Goal: Task Accomplishment & Management: Manage account settings

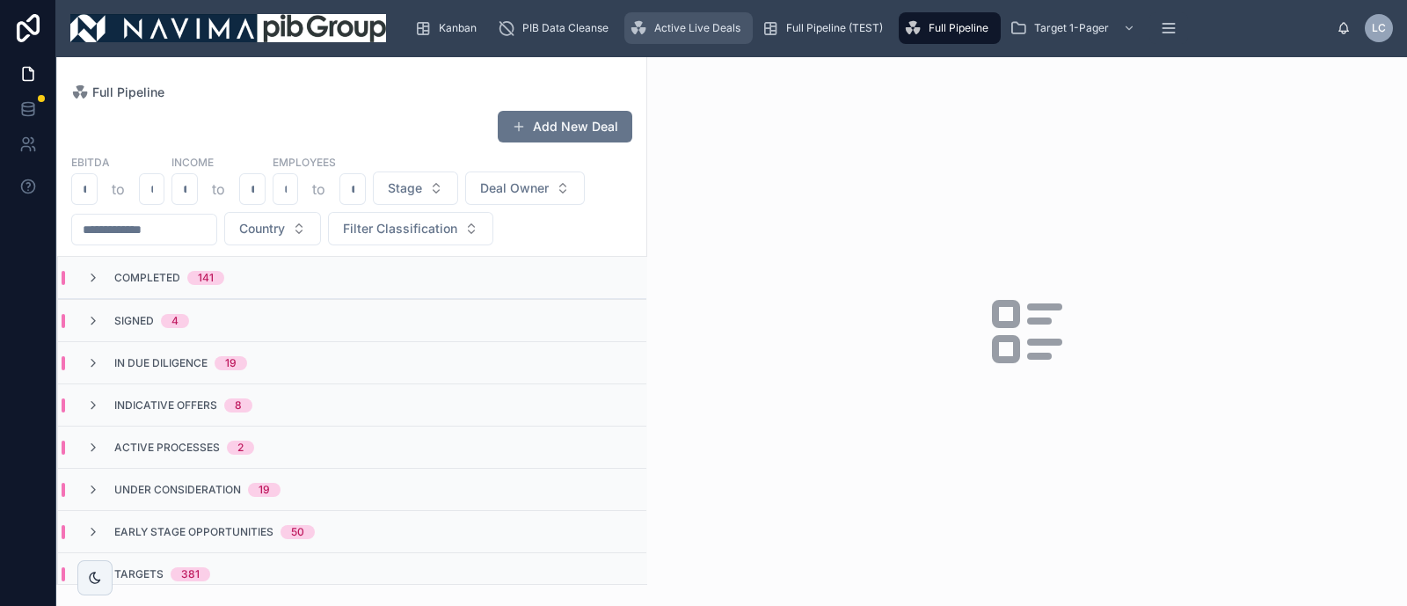
click at [715, 18] on div "Active Live Deals" at bounding box center [689, 28] width 118 height 28
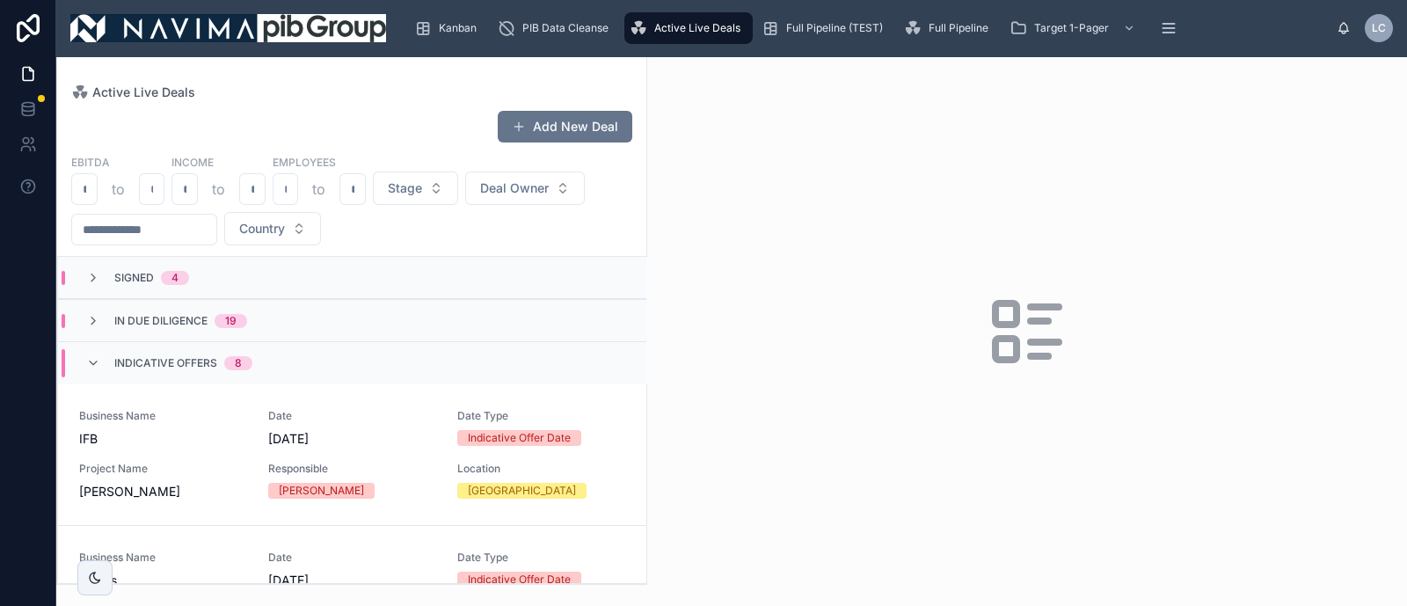
click at [140, 349] on div "Indicative Offers 8" at bounding box center [183, 363] width 138 height 28
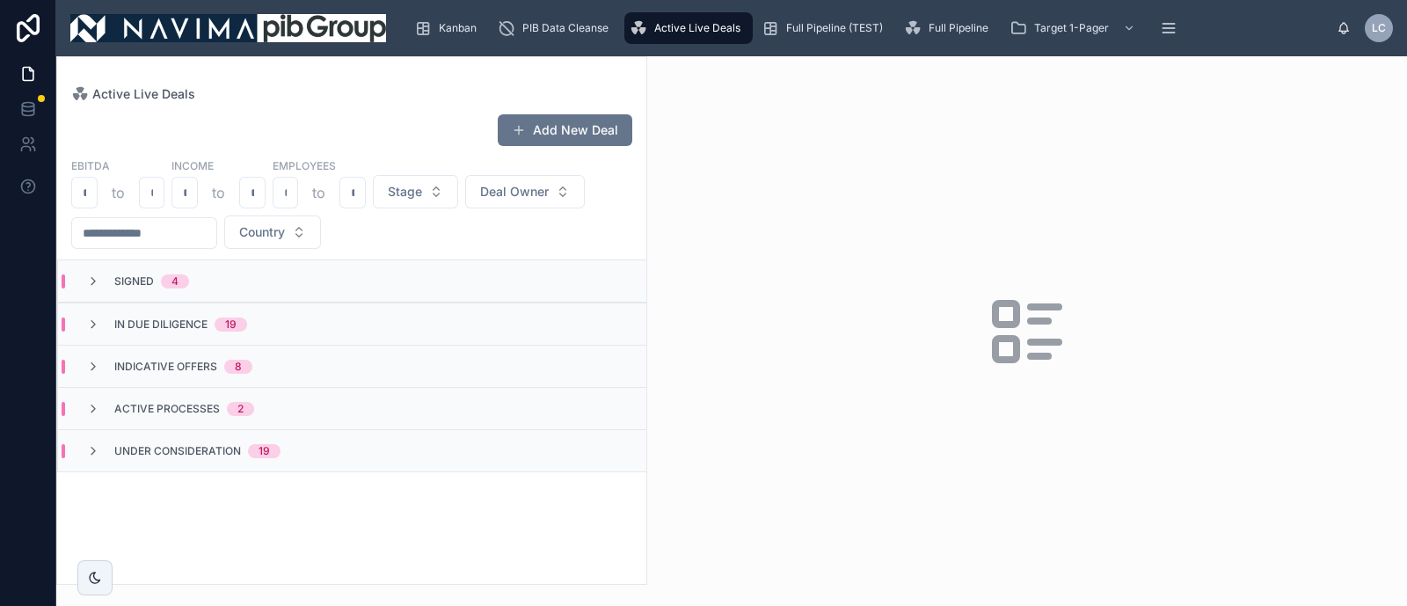
click at [199, 437] on div "Under Consideration 19" at bounding box center [352, 450] width 588 height 42
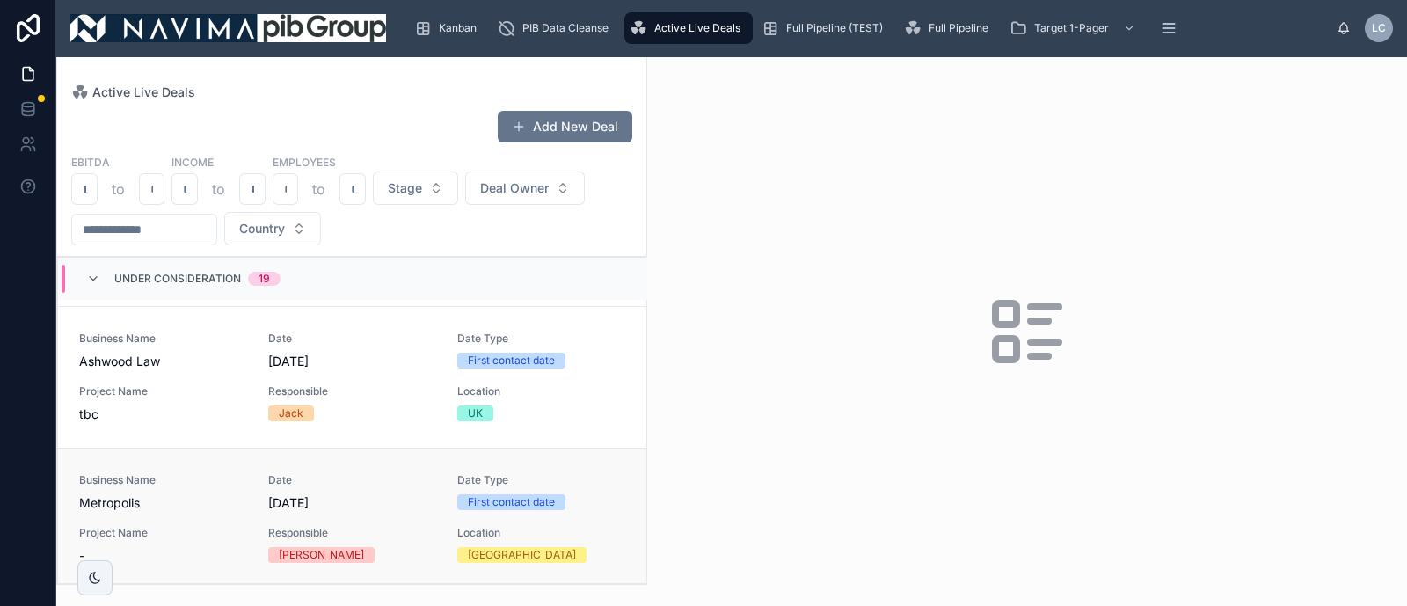
scroll to position [2863, 0]
click at [431, 549] on div "Business Name Metropolis Date [DATE] Date Type First contact date Project Name …" at bounding box center [352, 517] width 546 height 91
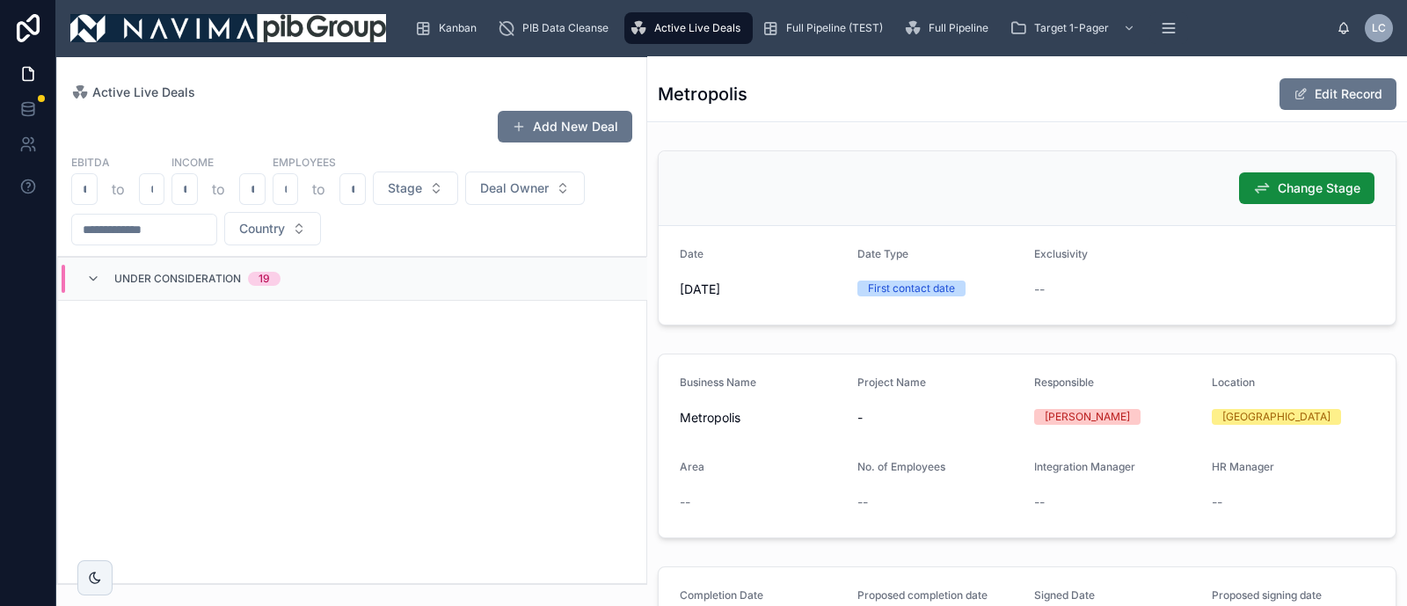
scroll to position [123, 0]
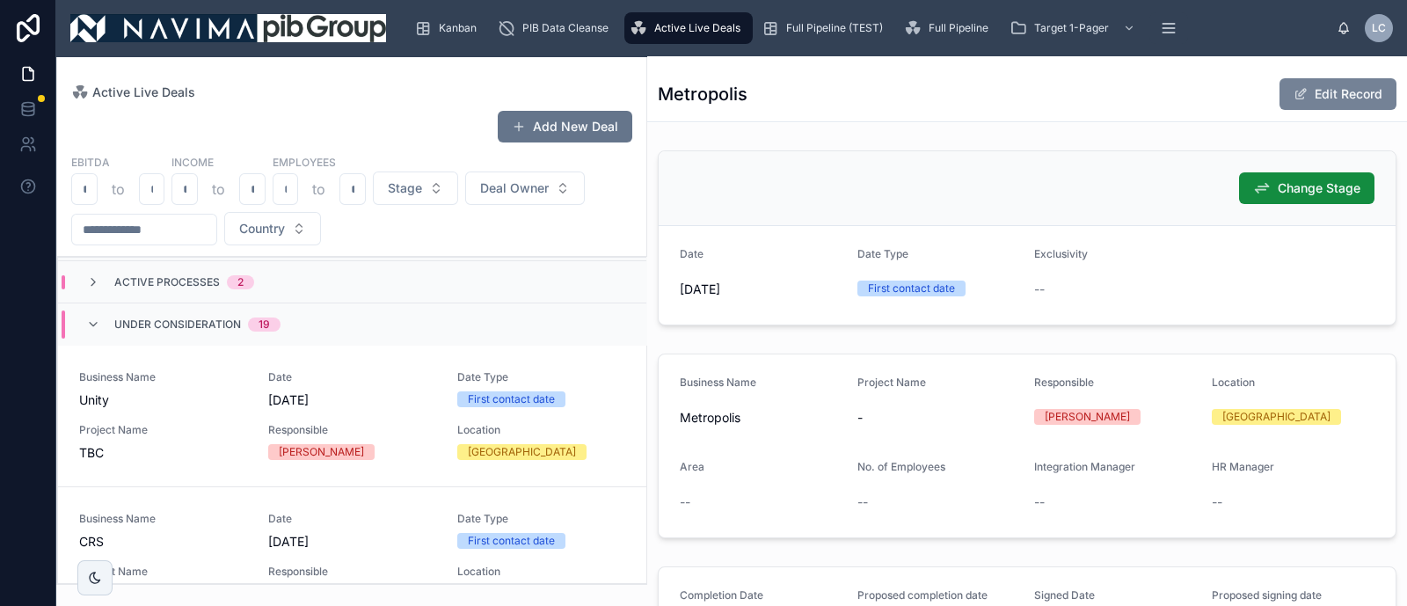
click at [1371, 94] on button "Edit Record" at bounding box center [1337, 94] width 117 height 32
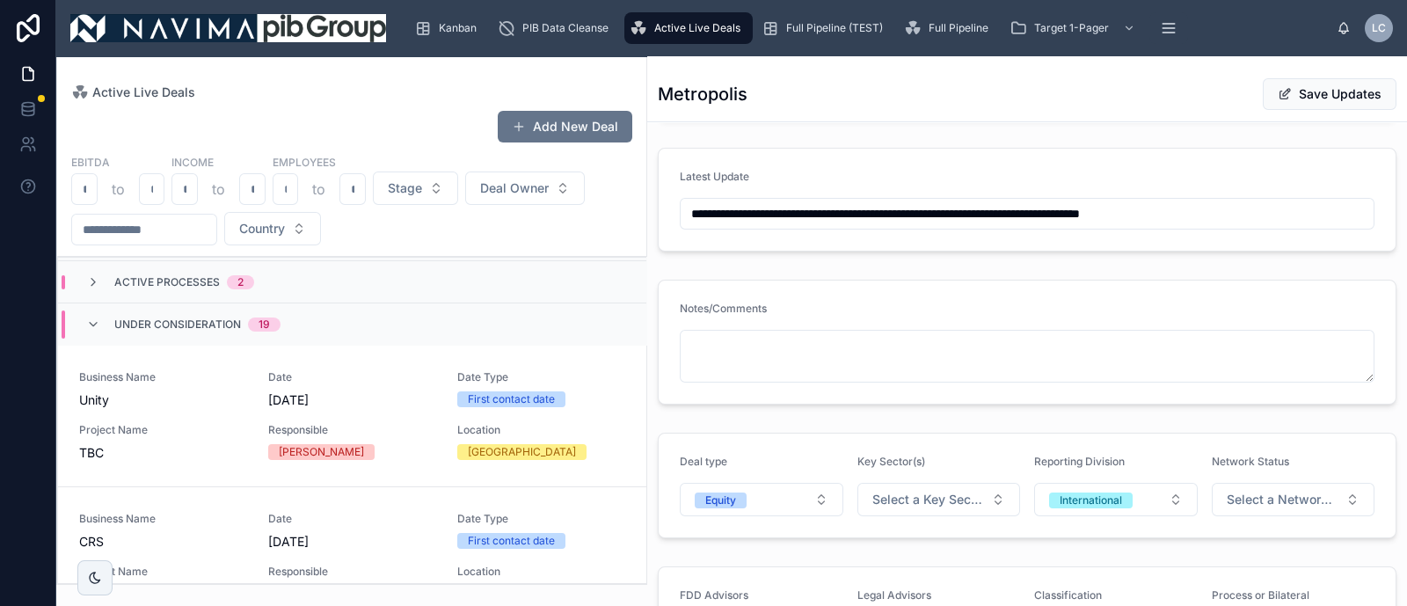
scroll to position [989, 0]
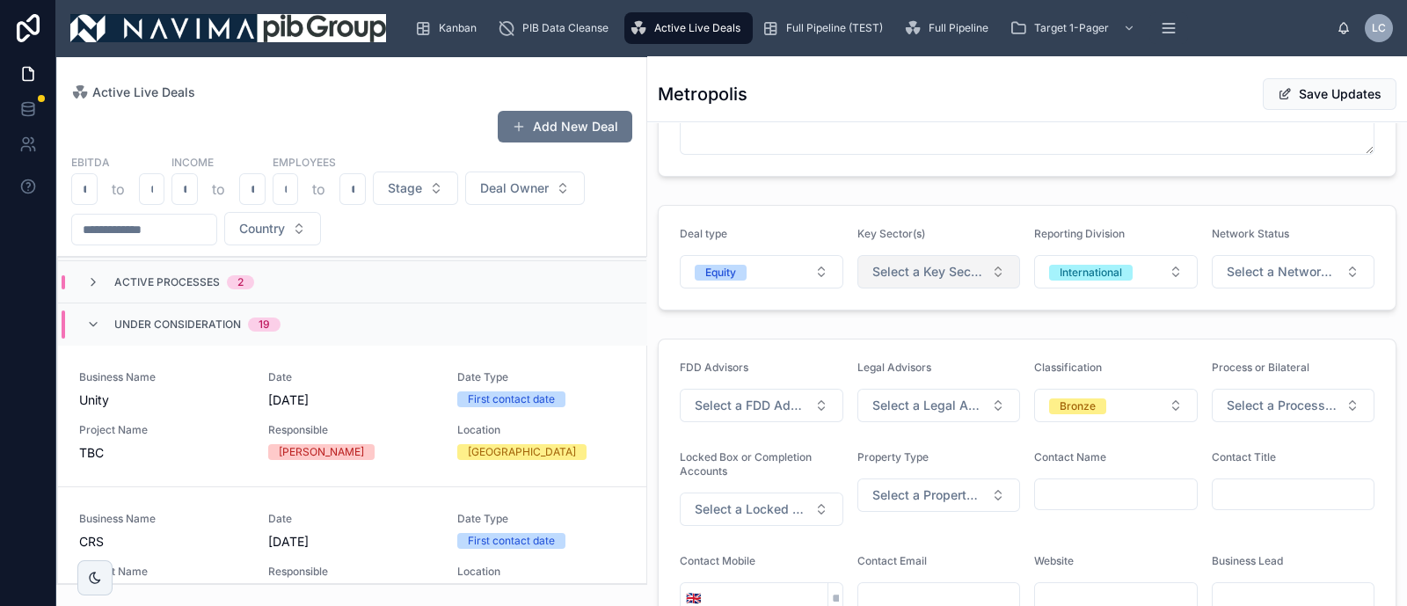
click at [897, 280] on span "Select a Key Sector(s)" at bounding box center [928, 272] width 113 height 18
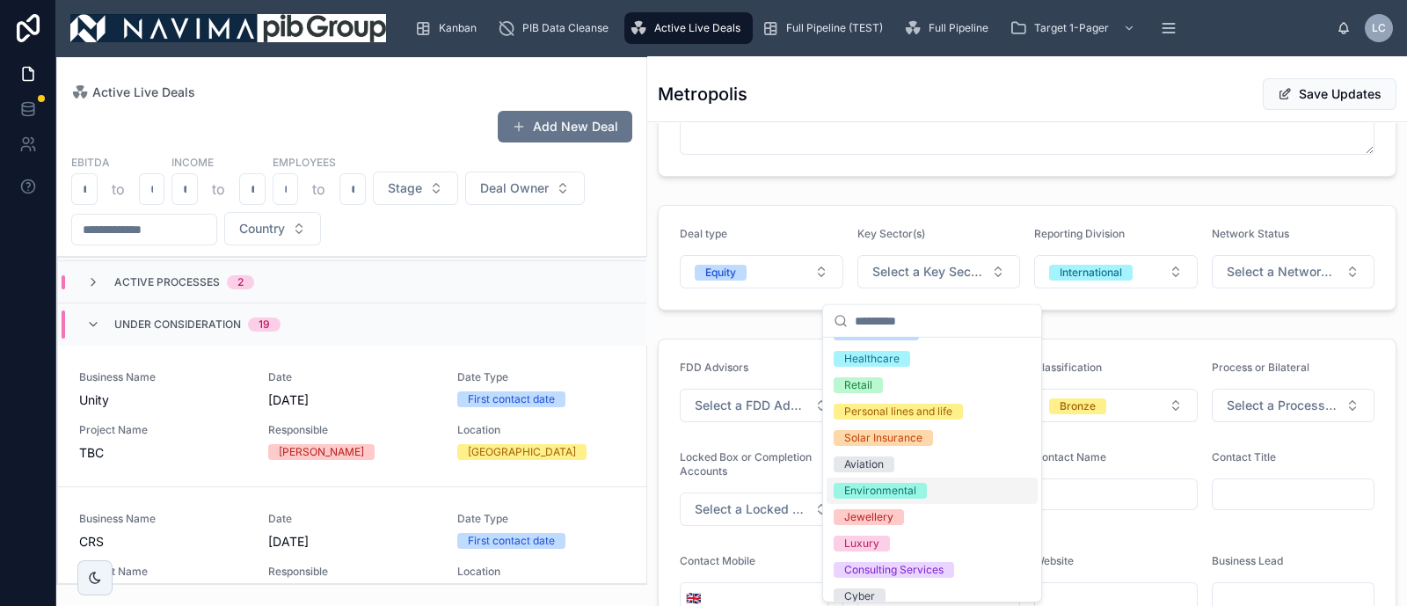
scroll to position [560, 0]
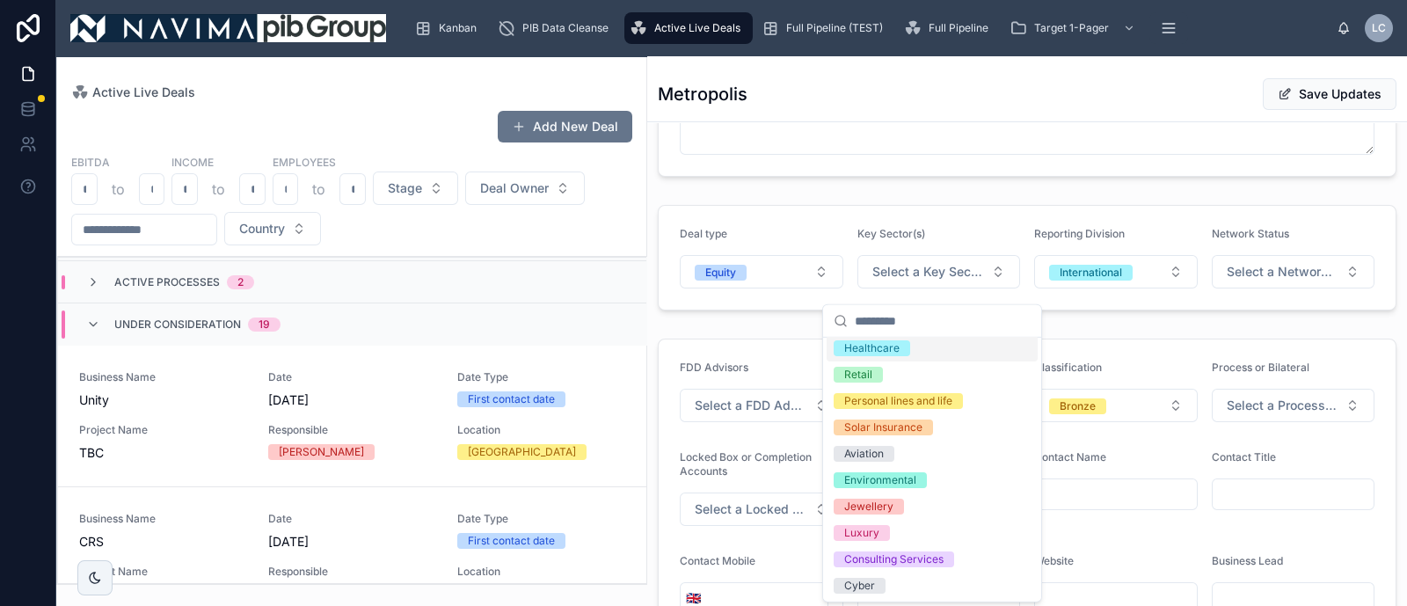
click at [953, 222] on form "Deal type Equity Key Sector(s) Select a Key Sector(s) Reporting Division Intern…" at bounding box center [1027, 258] width 737 height 104
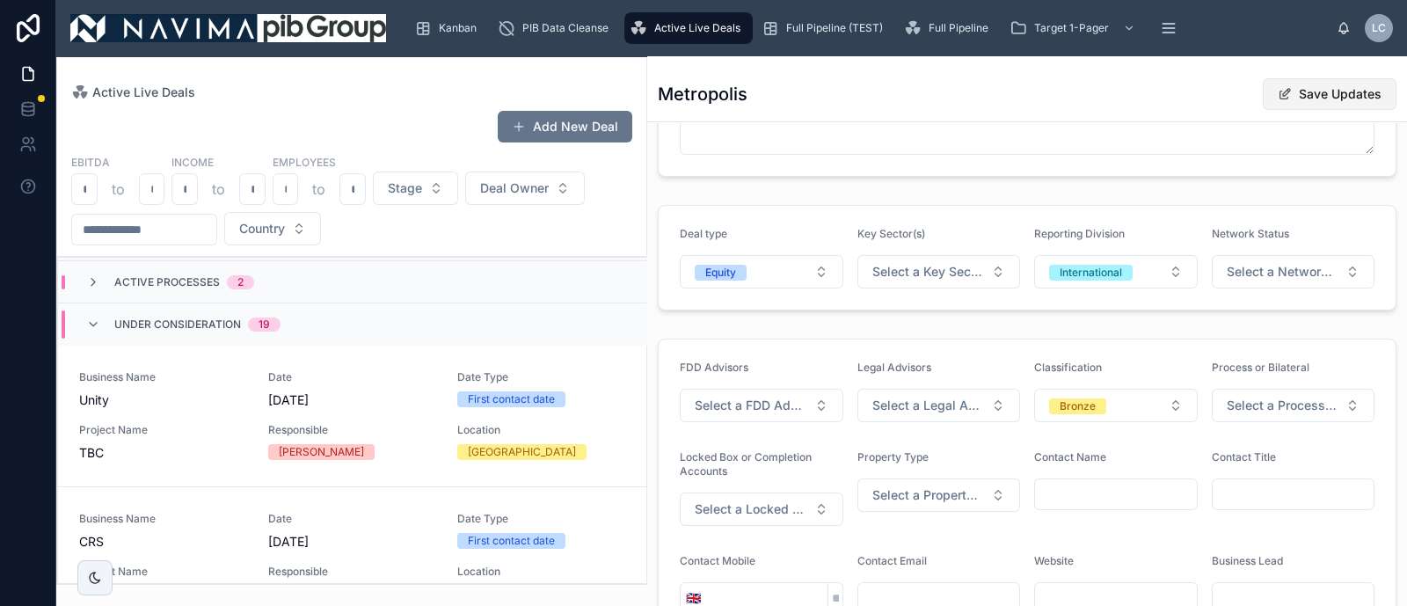
click at [1363, 104] on button "Save Updates" at bounding box center [1330, 94] width 134 height 32
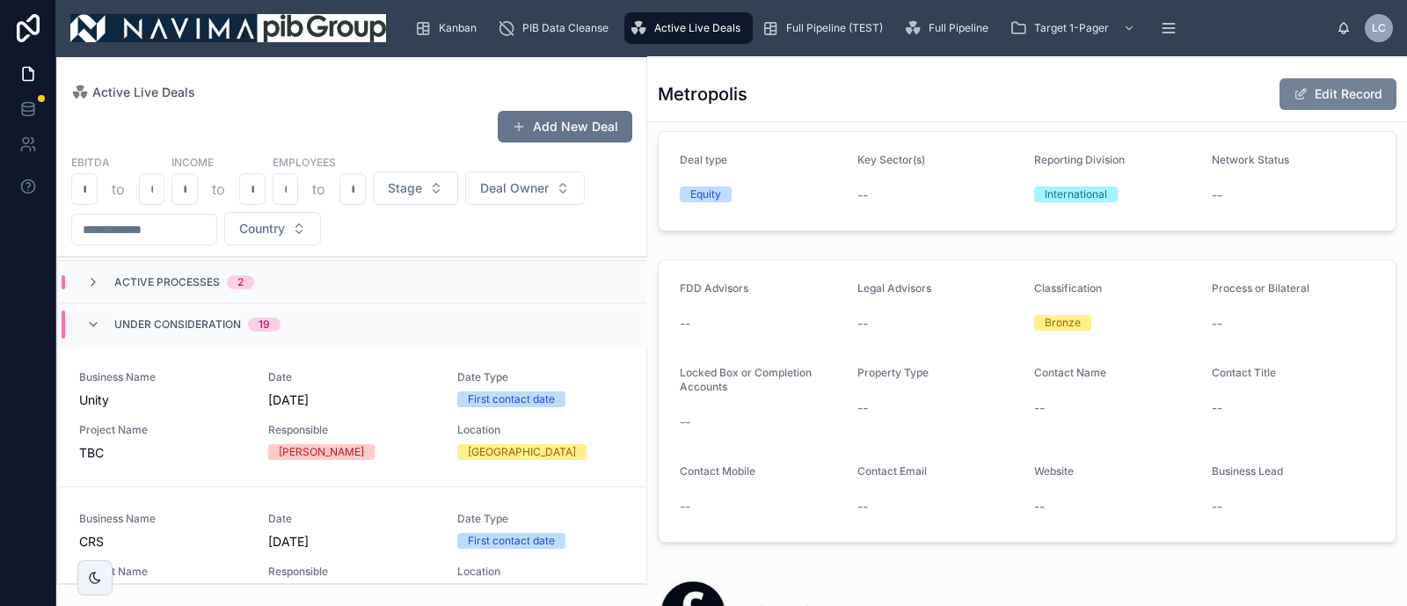
scroll to position [925, 0]
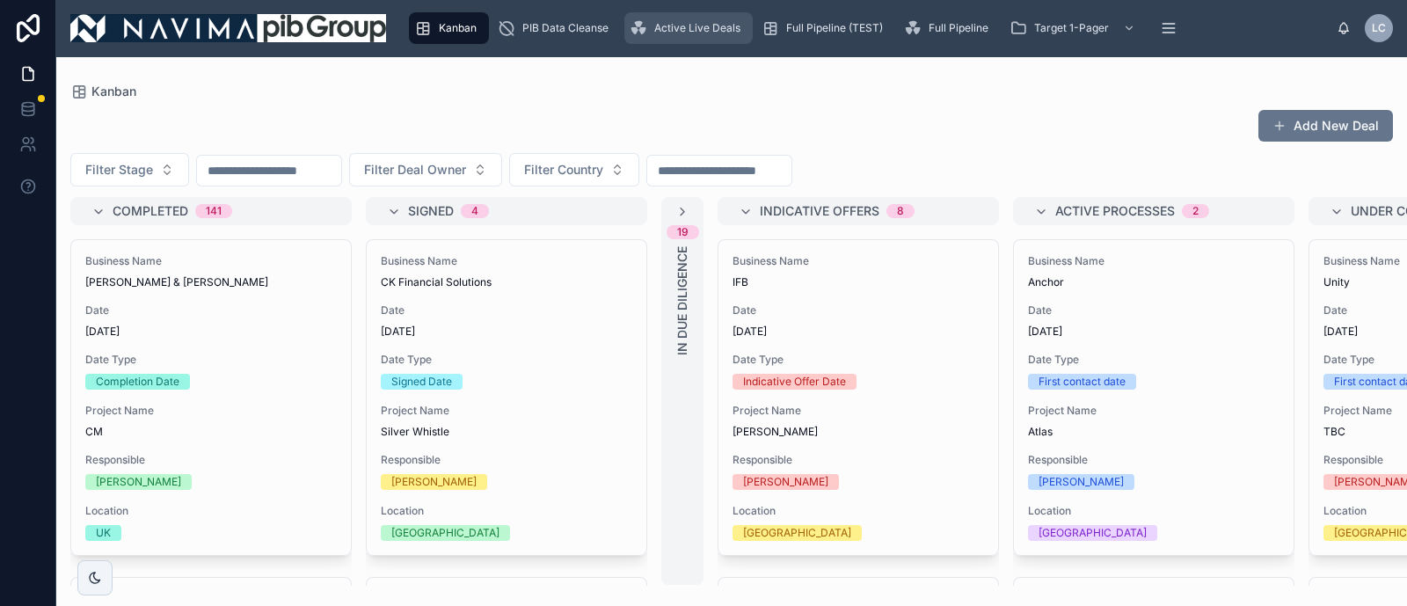
click at [727, 22] on span "Active Live Deals" at bounding box center [697, 28] width 86 height 14
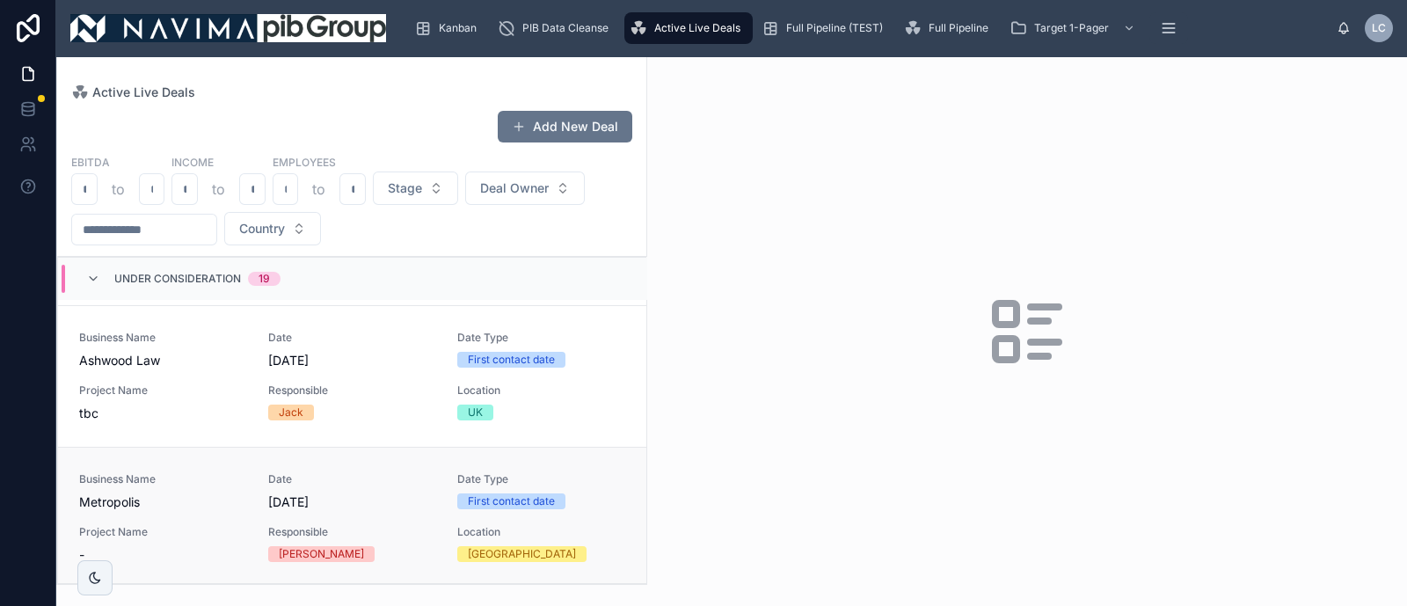
scroll to position [2664, 0]
click at [231, 499] on span "Metropolis" at bounding box center [163, 502] width 168 height 18
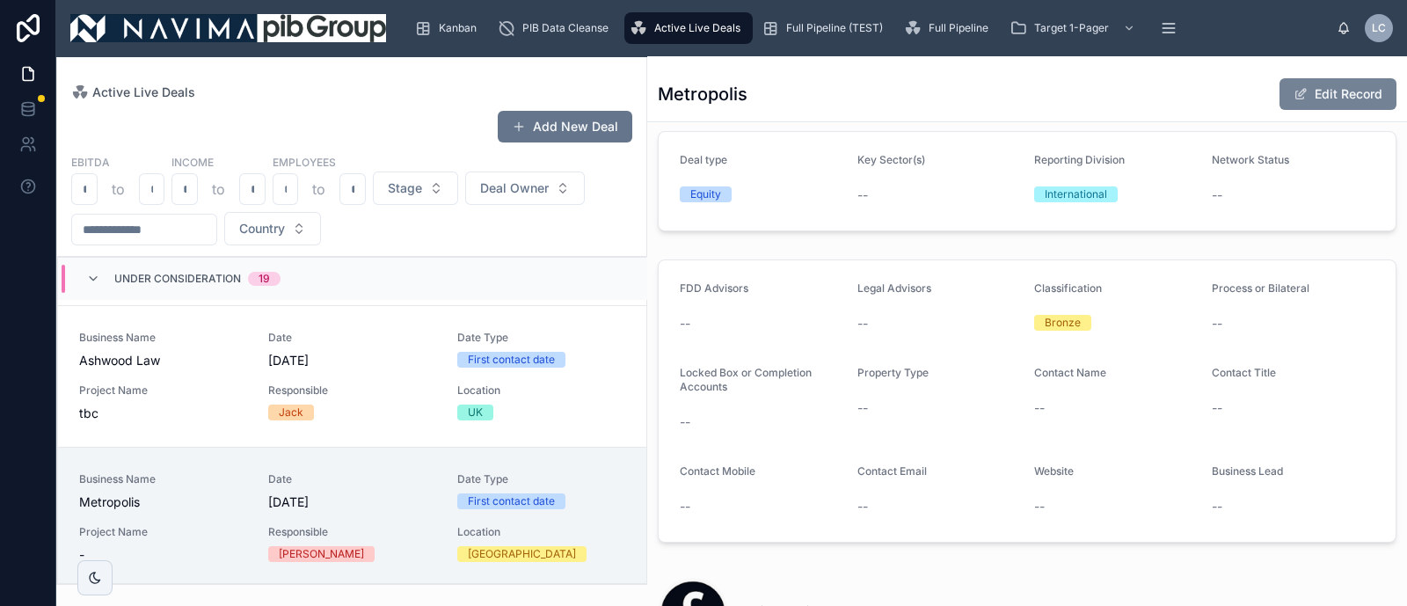
click at [1306, 100] on button "Edit Record" at bounding box center [1337, 94] width 117 height 32
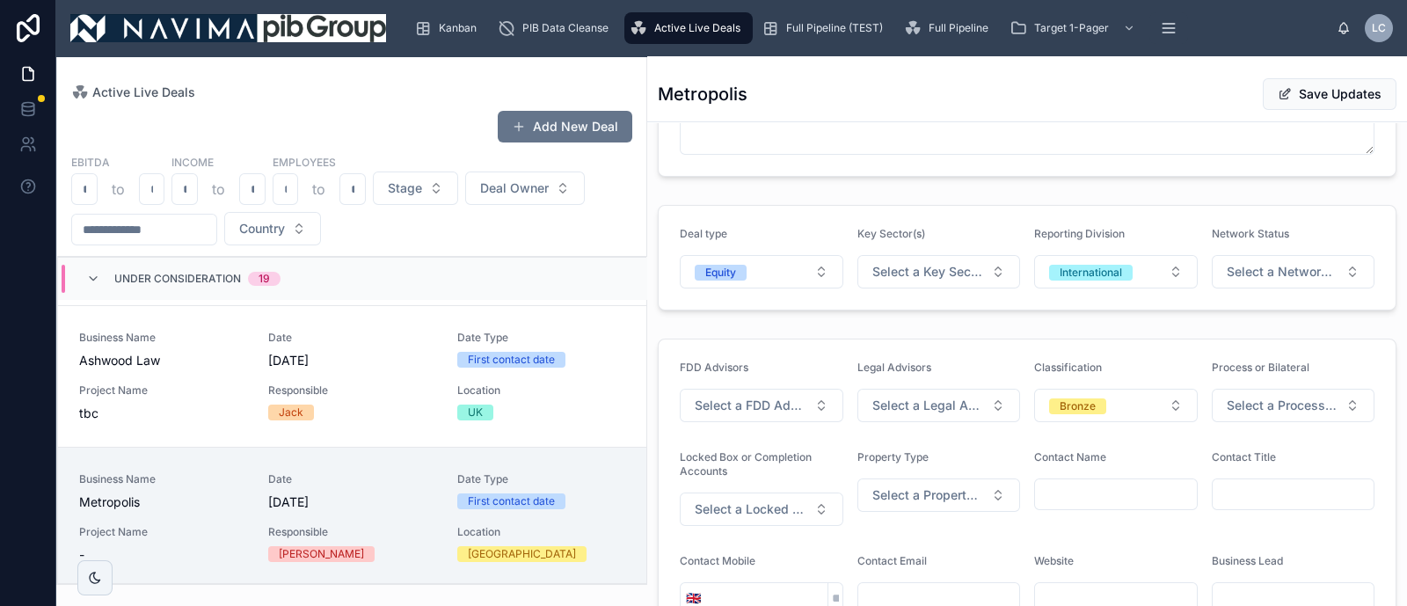
scroll to position [1053, 0]
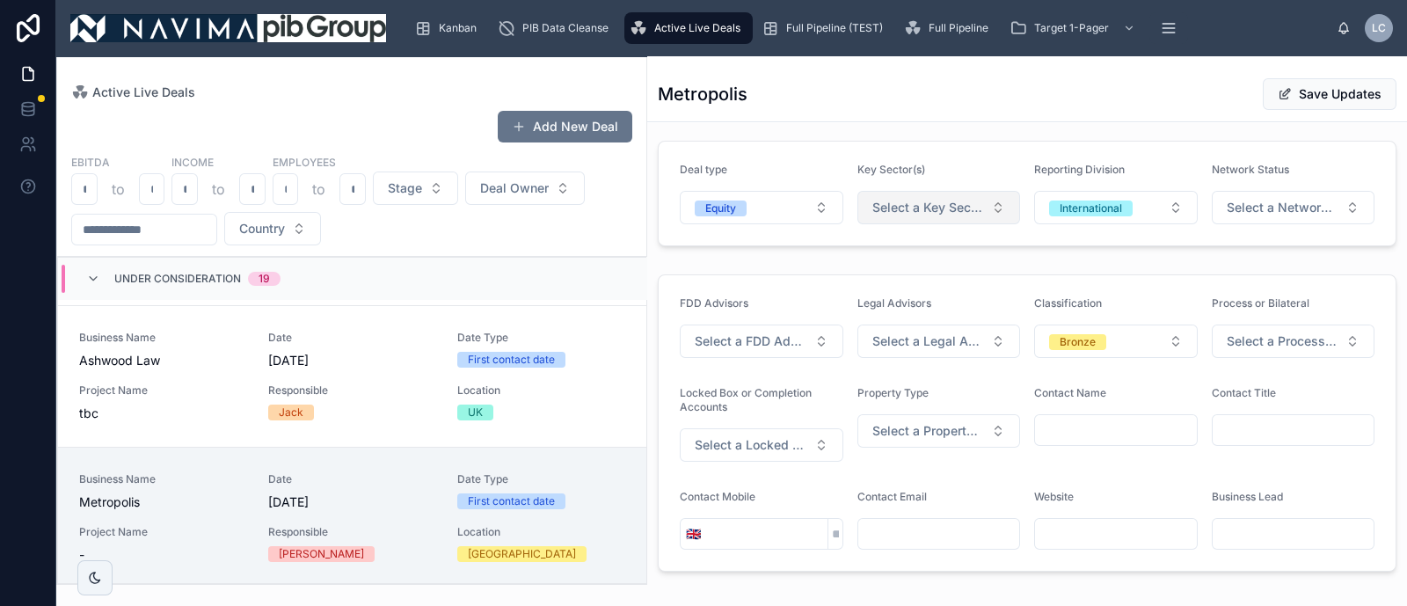
click at [993, 224] on button "Select a Key Sector(s)" at bounding box center [939, 207] width 164 height 33
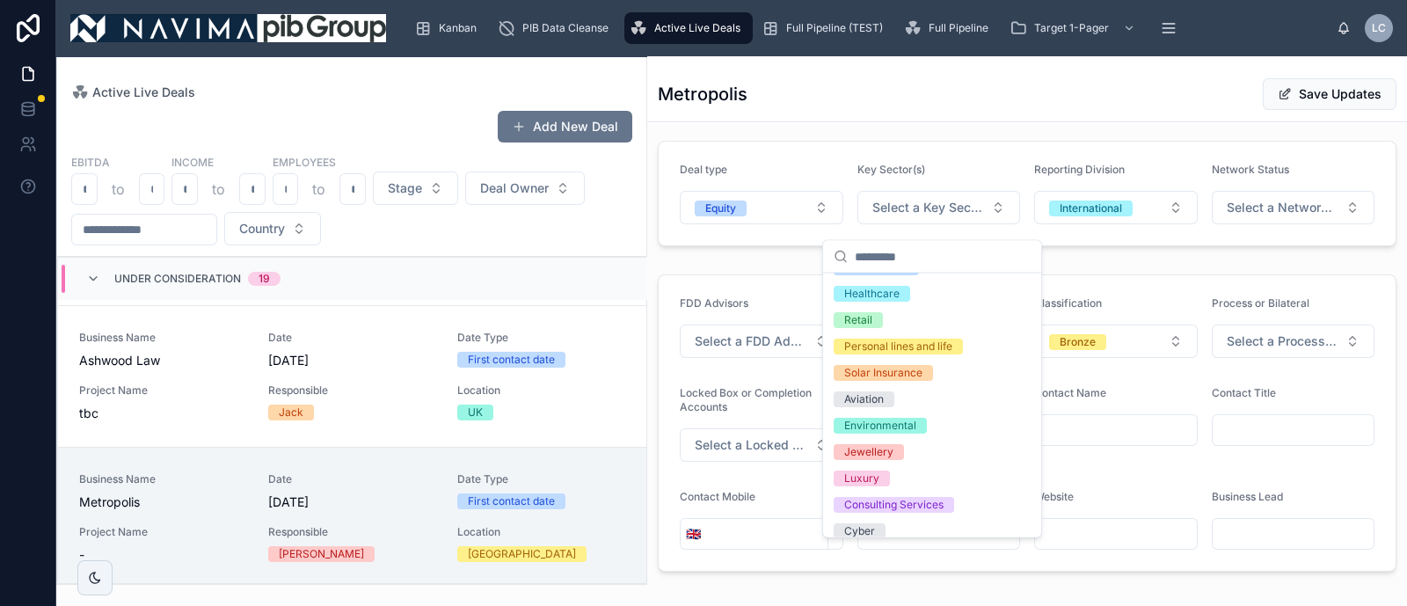
scroll to position [586, 0]
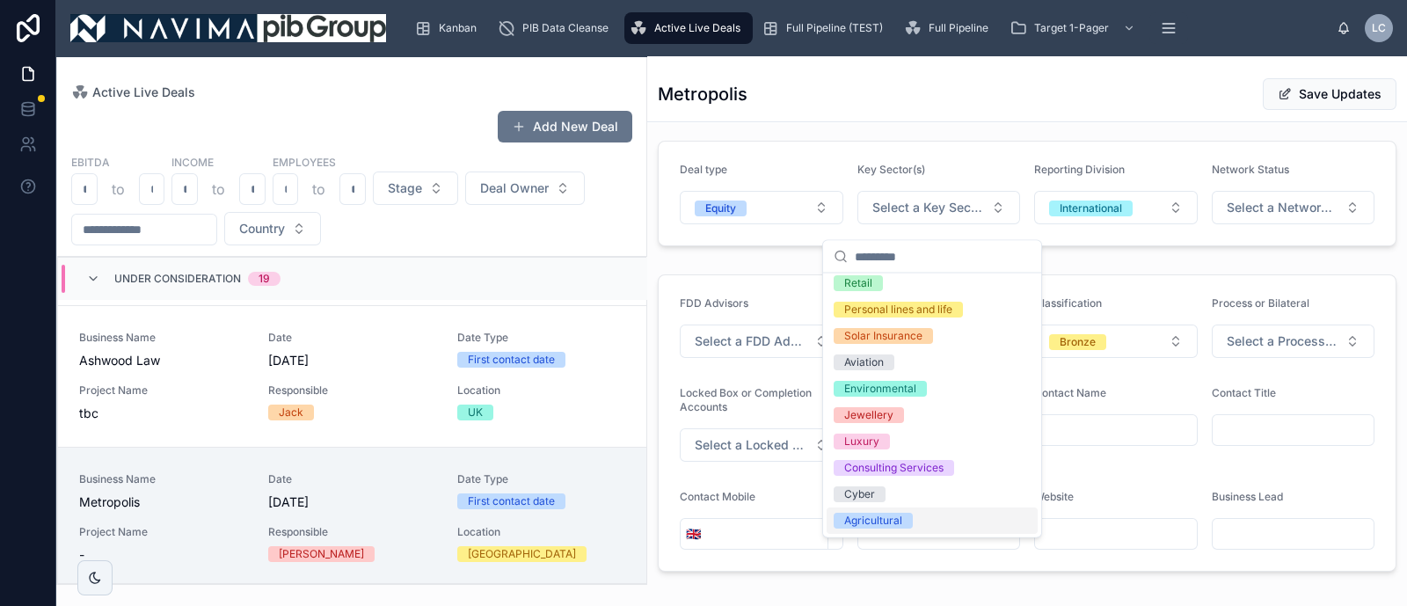
click at [899, 534] on div "Sport Commercial Motor Trade Credit Life Insurance MGA Employee Benefits Reinsu…" at bounding box center [932, 112] width 218 height 851
click at [904, 521] on span "Agricultural" at bounding box center [873, 521] width 79 height 16
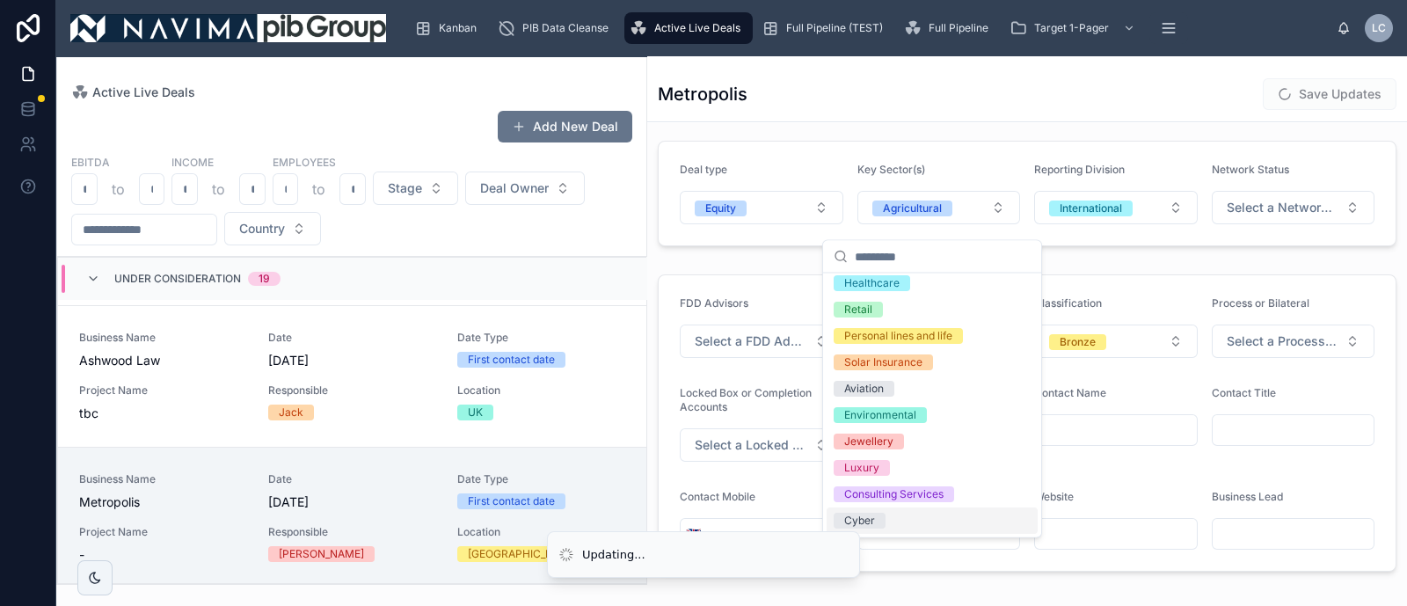
scroll to position [0, 0]
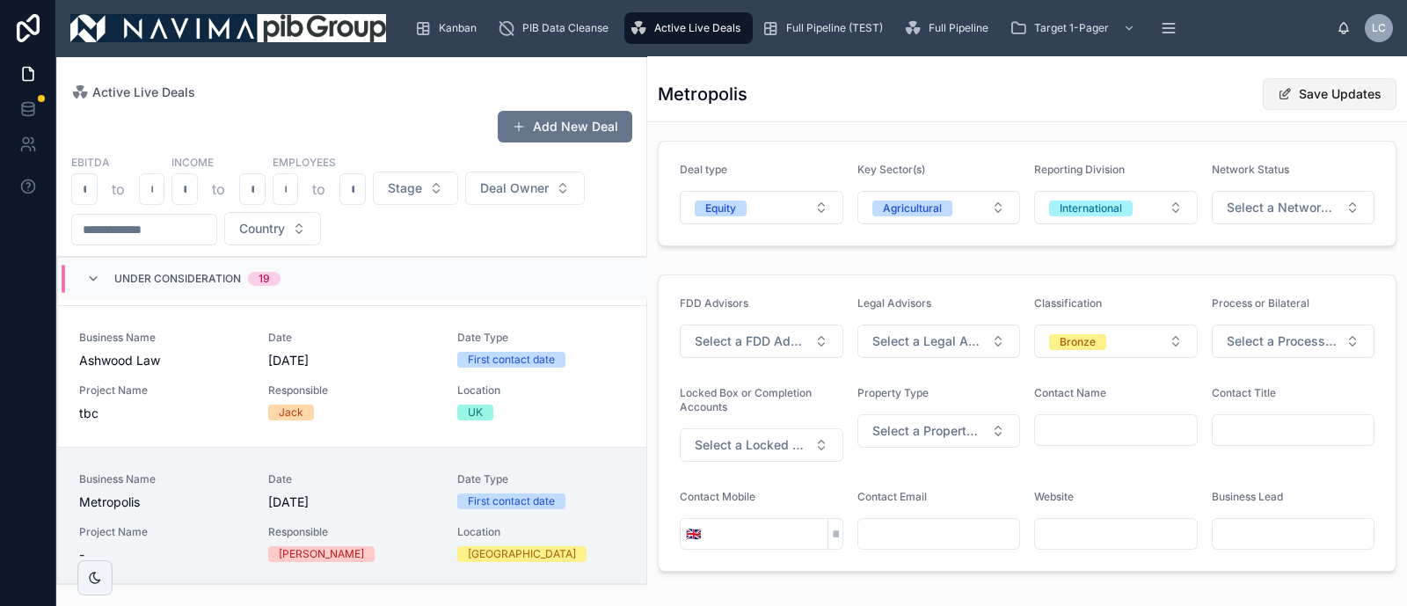
click at [1313, 86] on button "Save Updates" at bounding box center [1330, 94] width 134 height 32
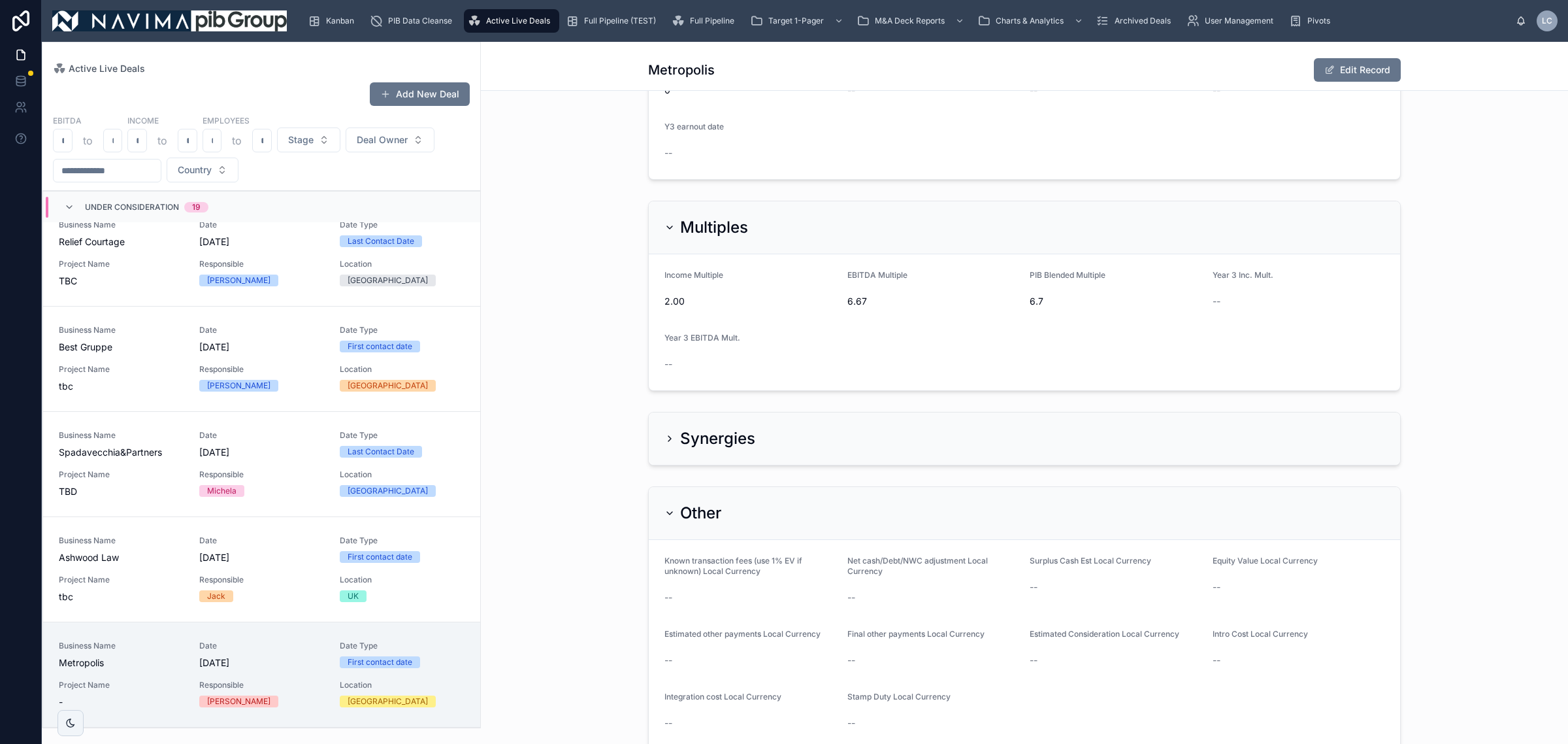
scroll to position [1715, 0]
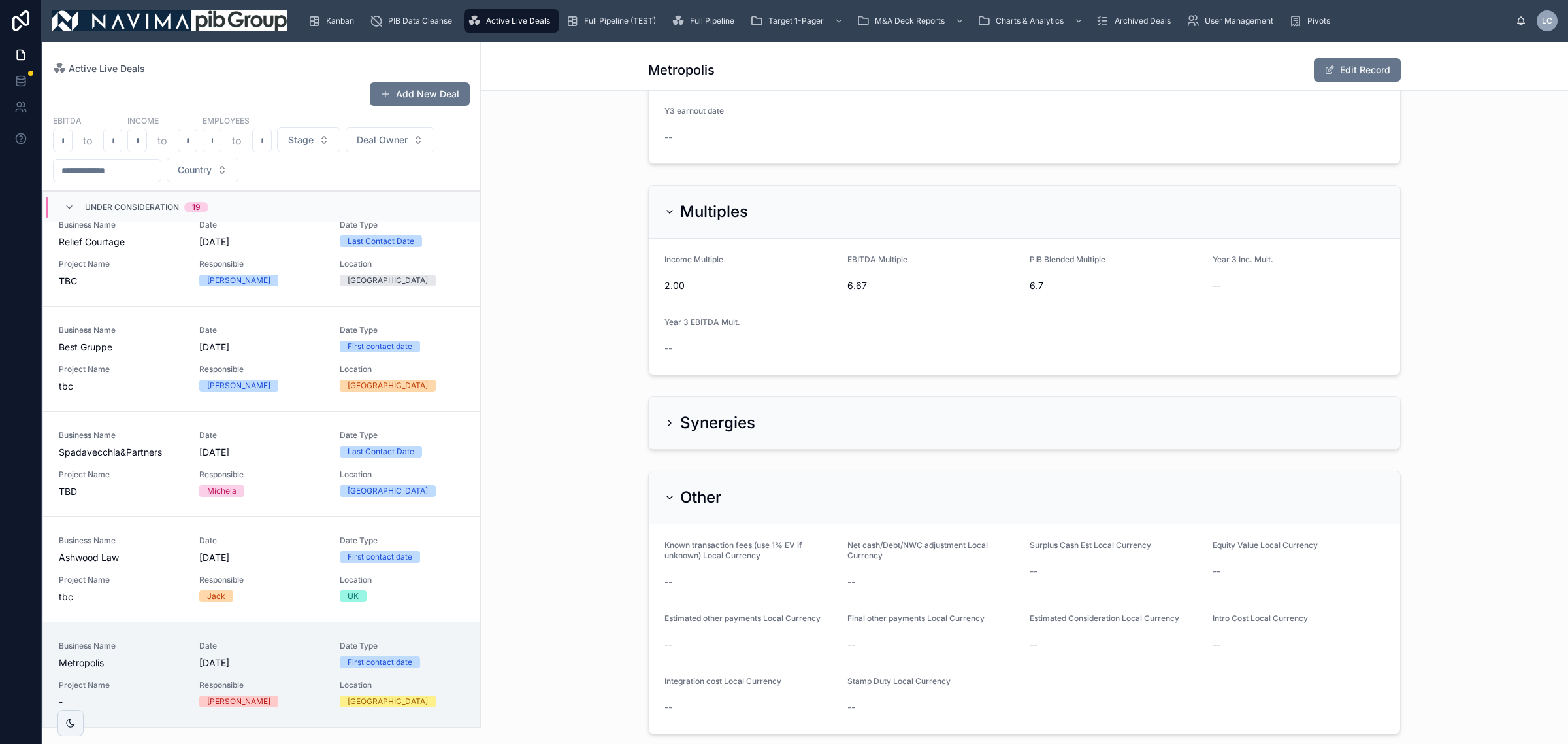
click at [668, 428] on icon at bounding box center [670, 423] width 10 height 10
click at [664, 426] on icon at bounding box center [670, 423] width 10 height 10
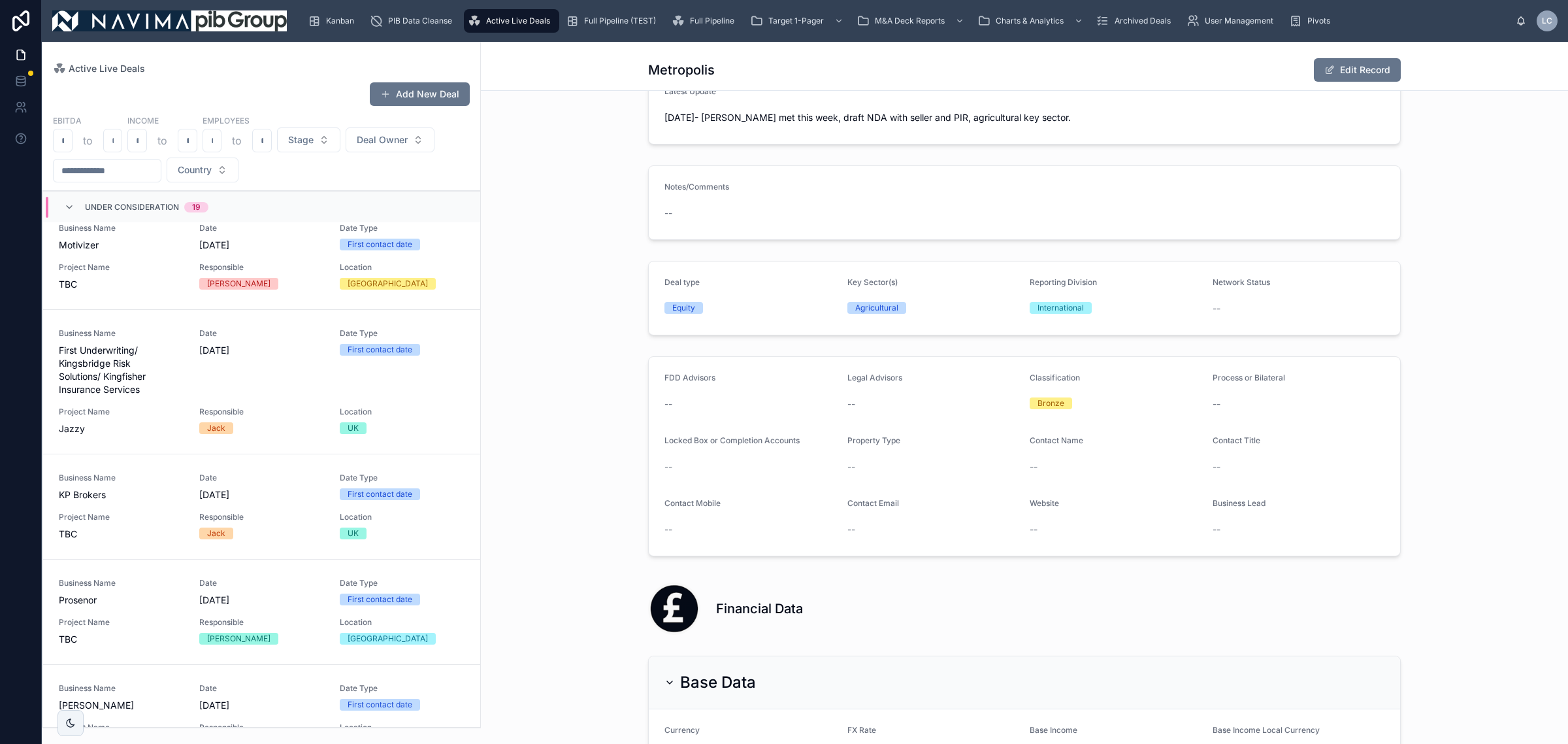
scroll to position [0, 0]
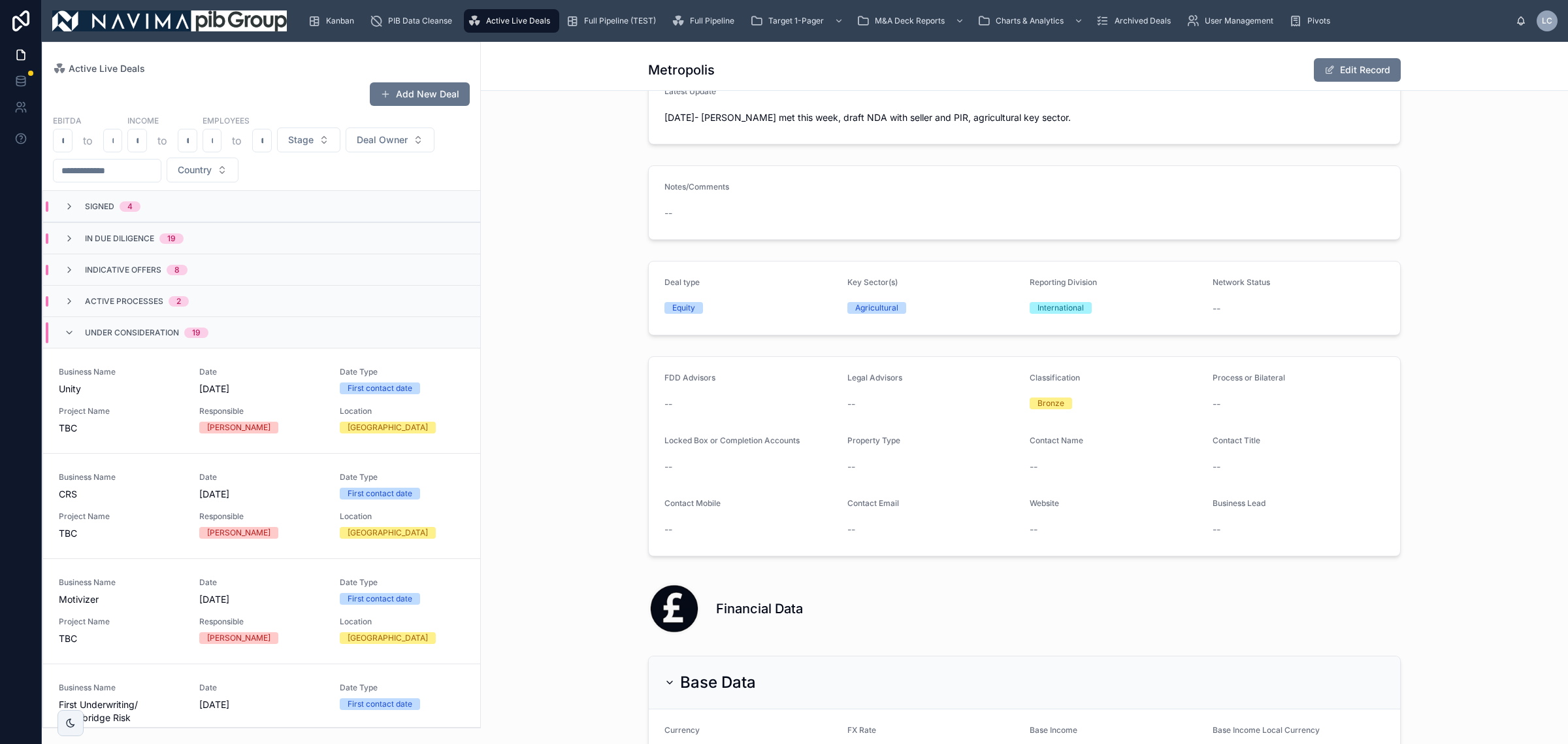
click at [167, 203] on div "Signed 4" at bounding box center [262, 207] width 437 height 31
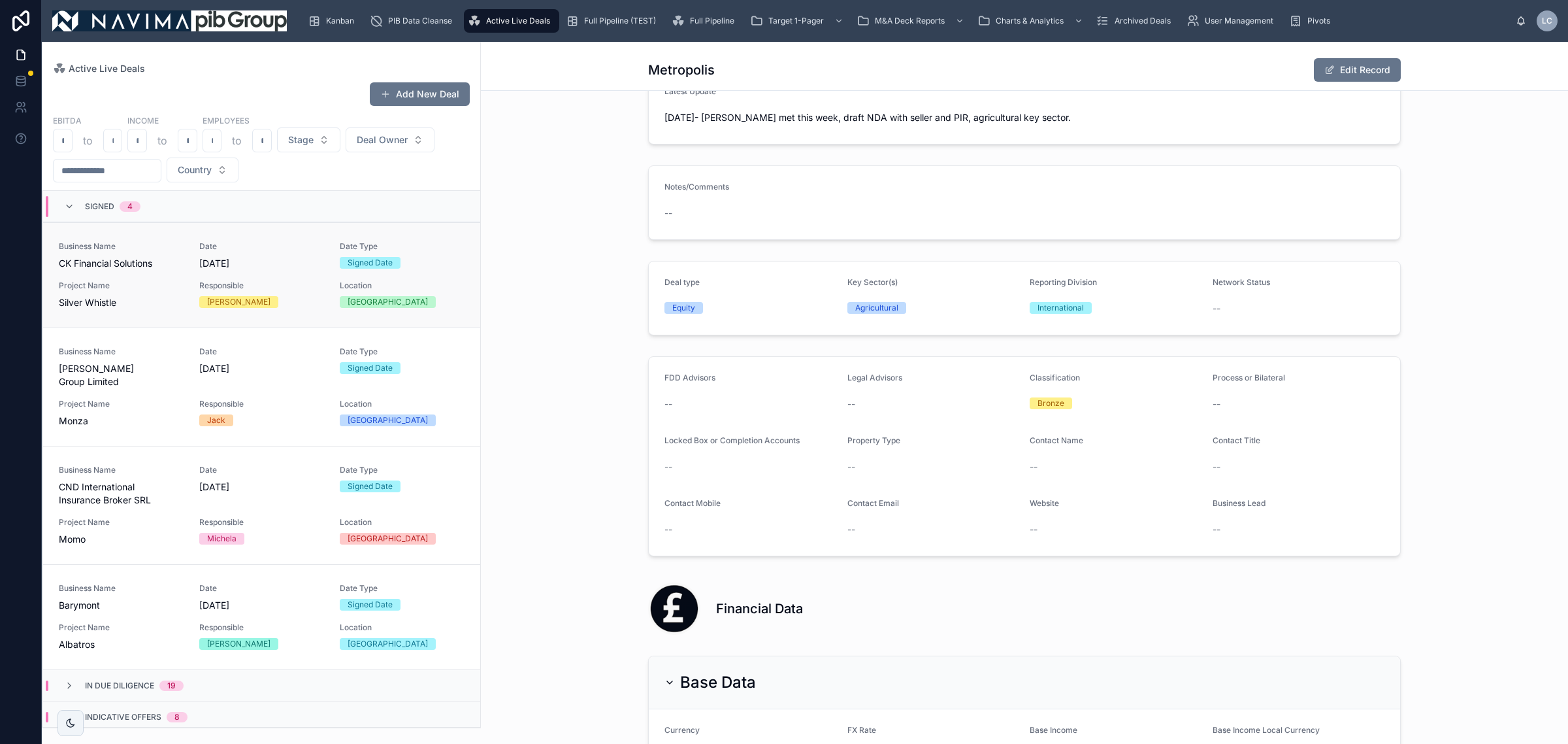
click at [181, 291] on div "Business Name CK Financial Solutions Date [DATE] Date Type Signed Date Project …" at bounding box center [262, 274] width 406 height 68
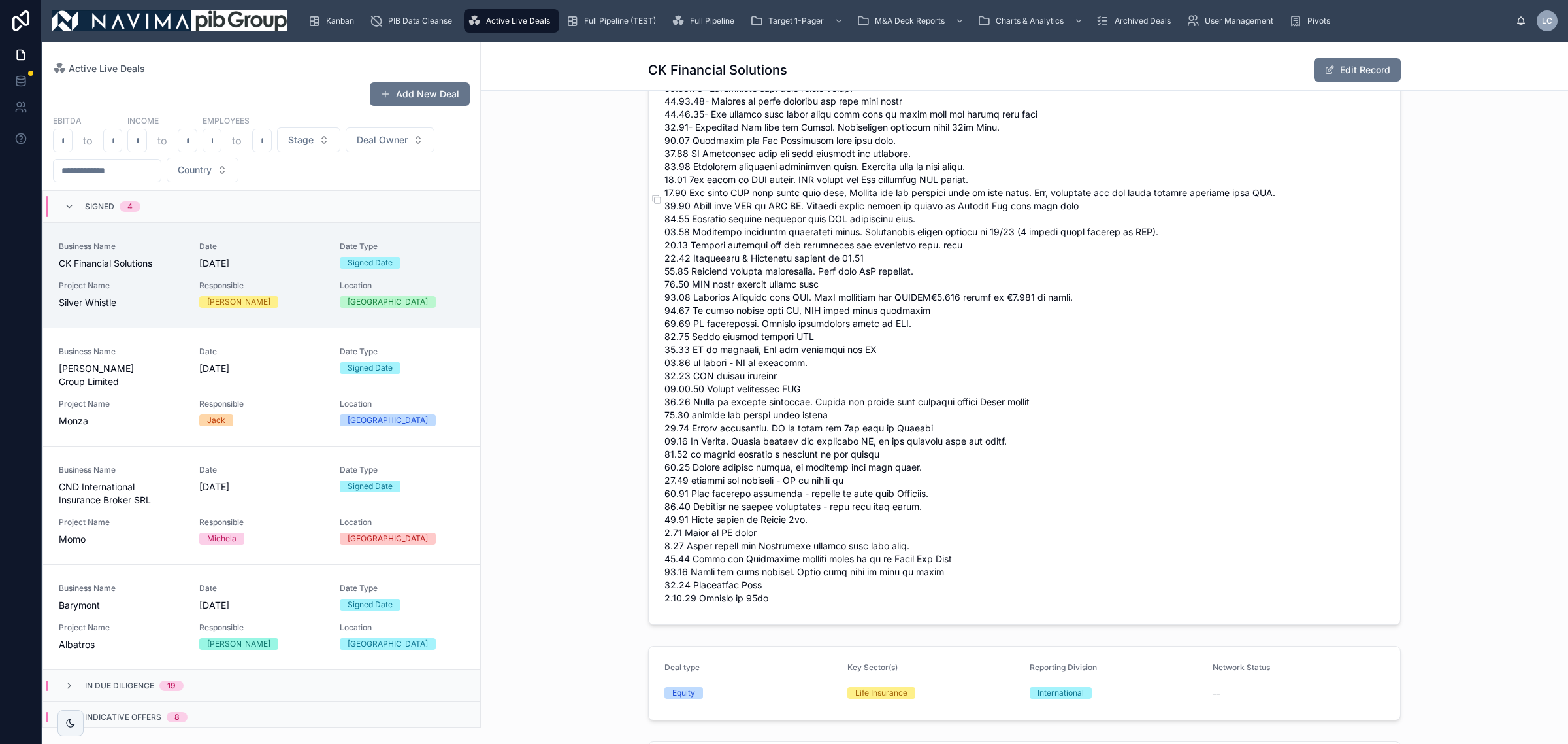
scroll to position [1307, 0]
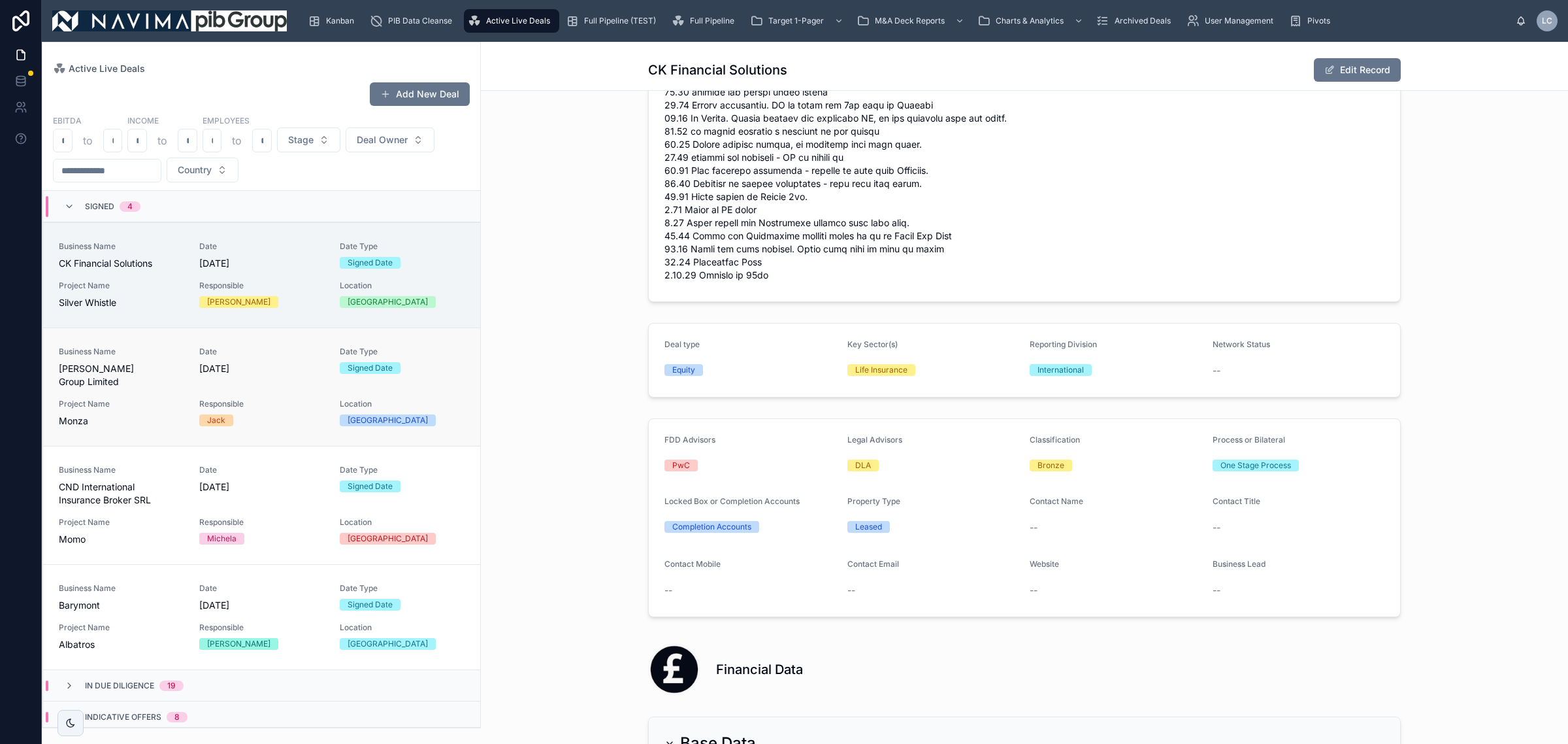
click at [276, 398] on span "Responsible" at bounding box center [262, 404] width 125 height 10
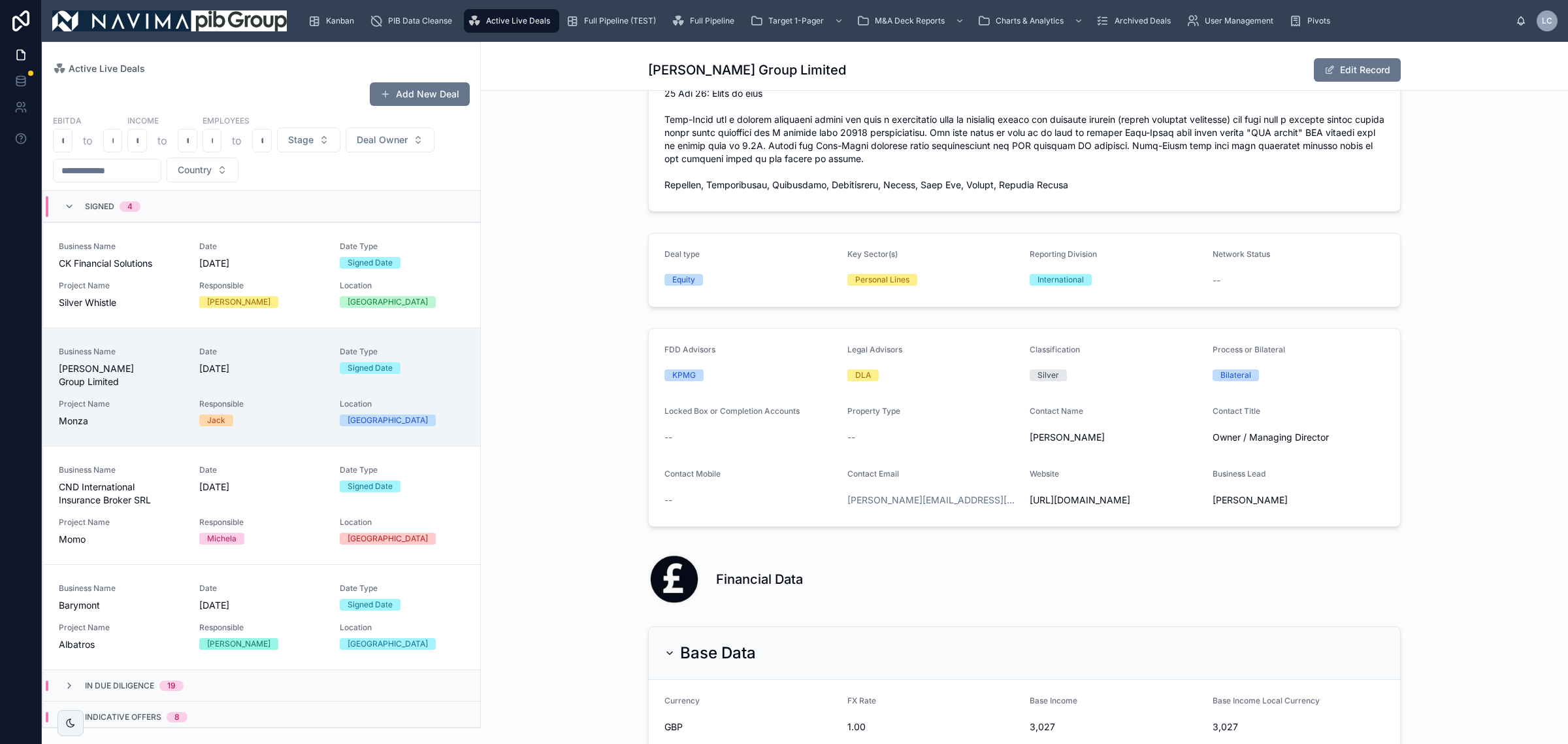
scroll to position [1388, 0]
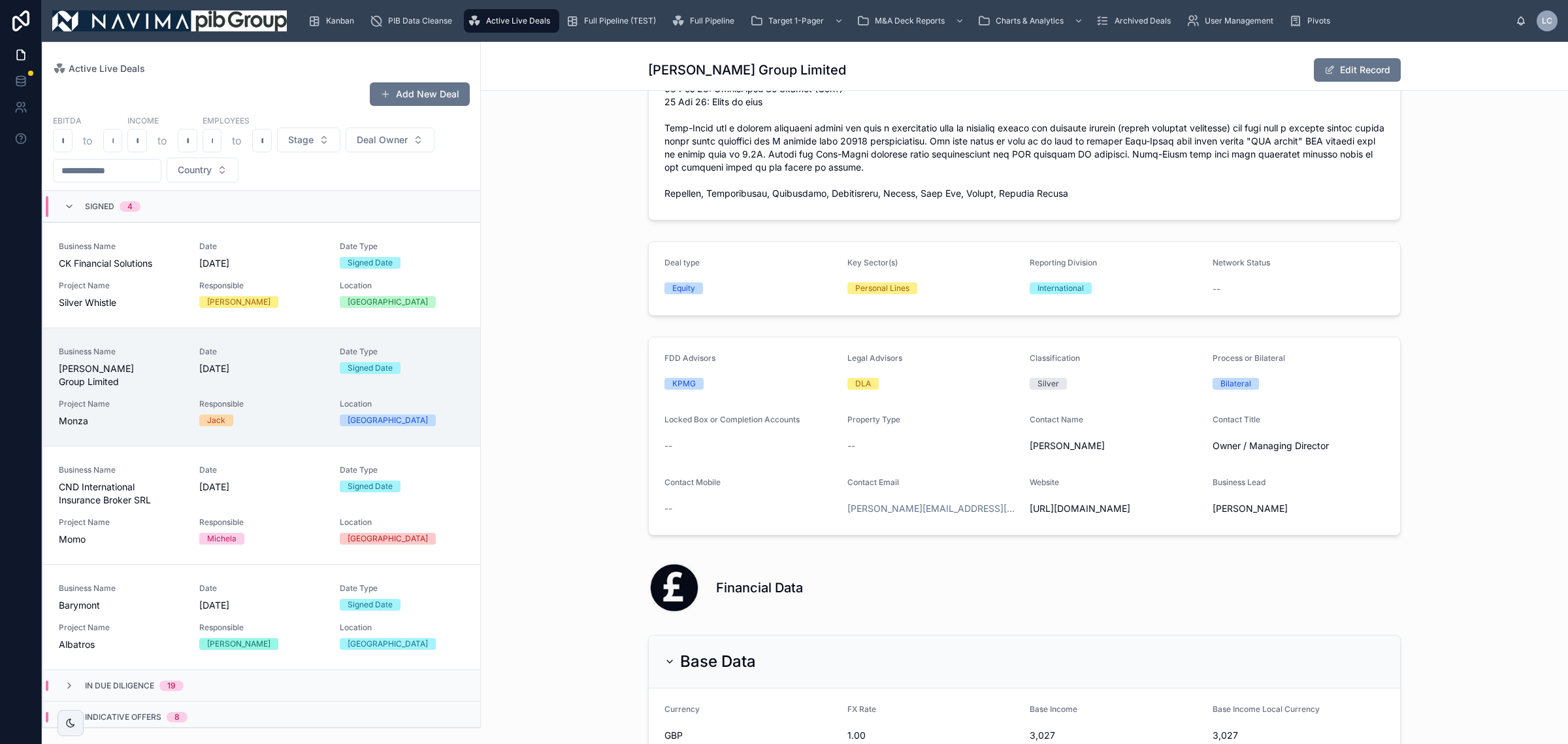
click at [129, 207] on div "4" at bounding box center [129, 207] width 5 height 10
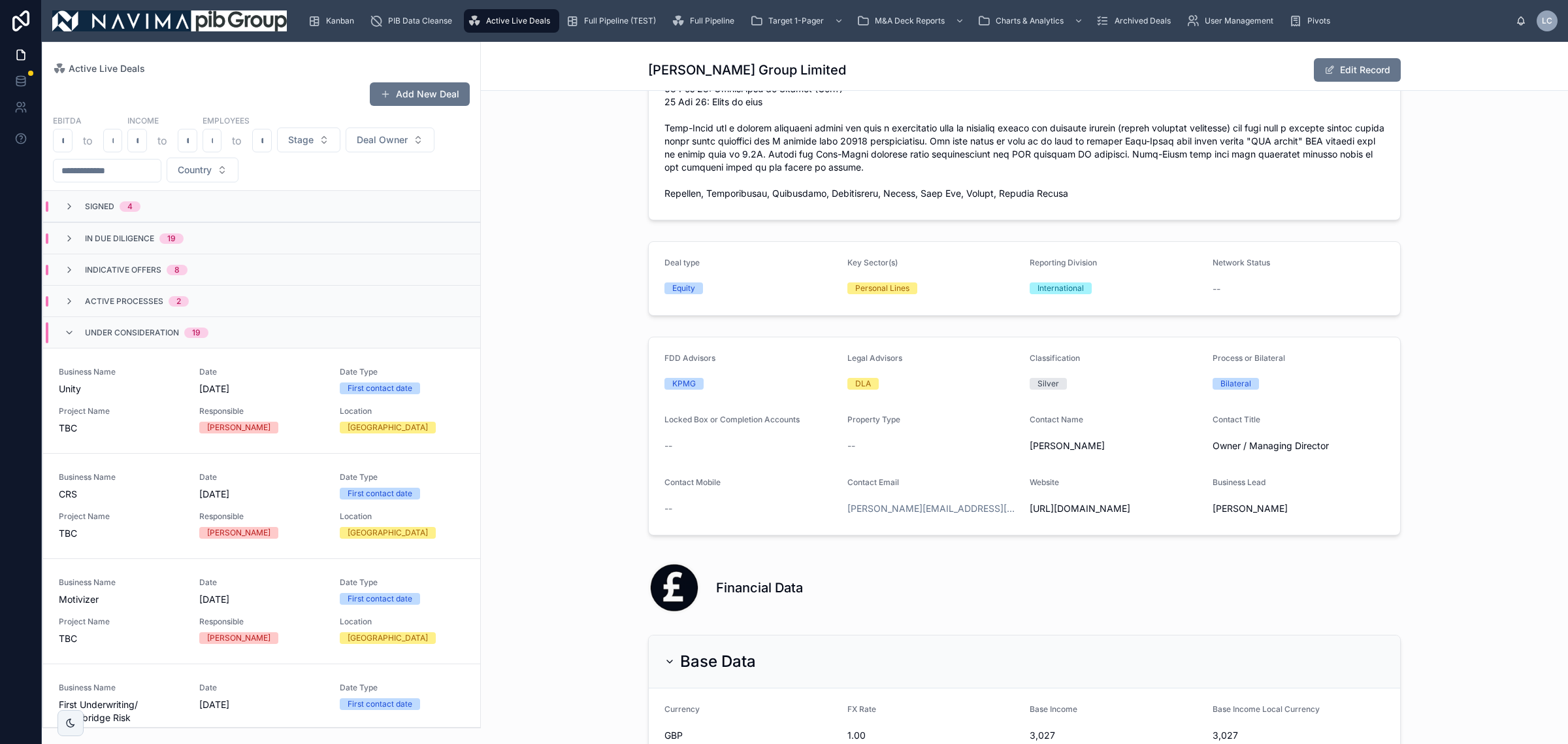
click at [135, 325] on div "Under Consideration 19" at bounding box center [146, 332] width 123 height 21
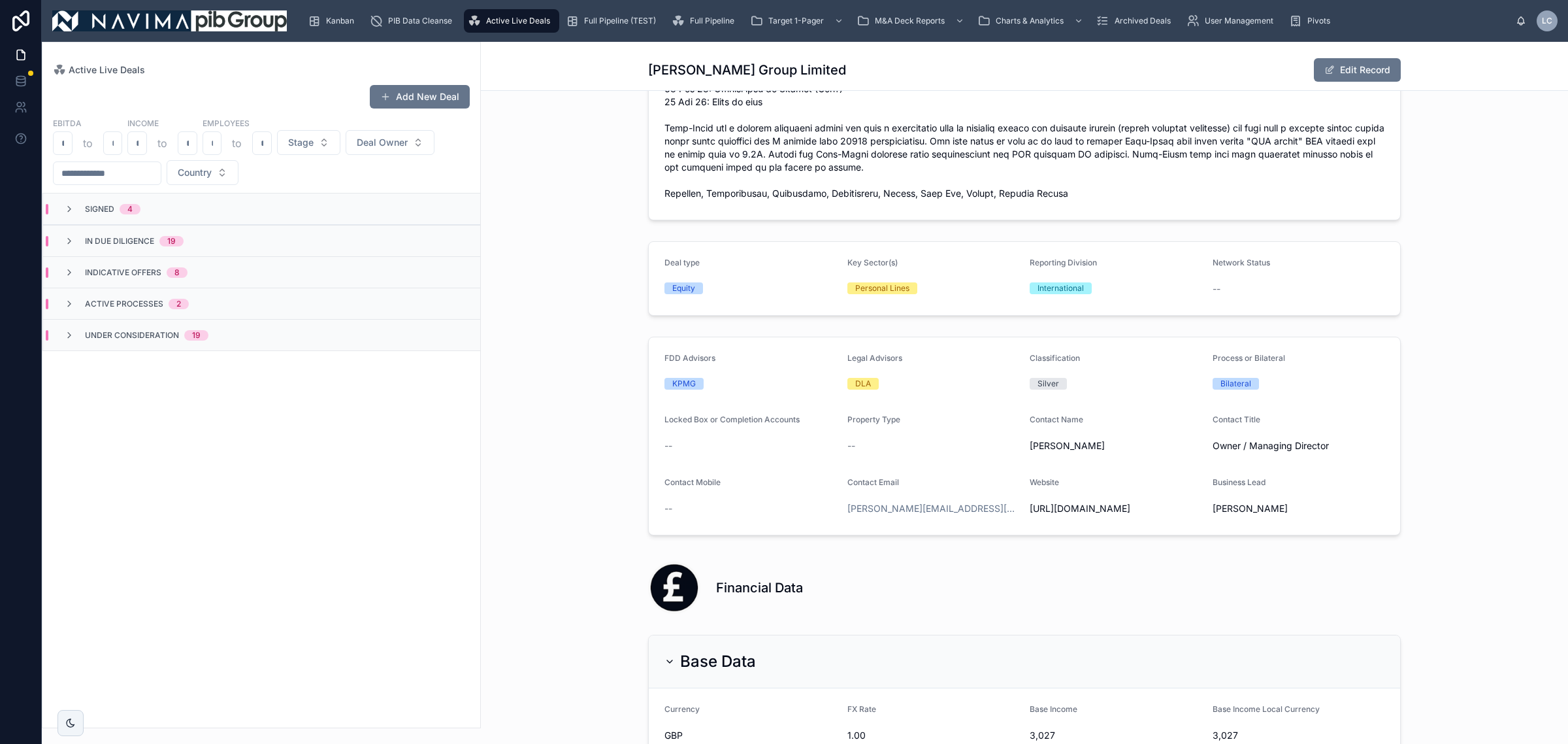
click at [135, 314] on div "Active Processes 2" at bounding box center [262, 303] width 437 height 31
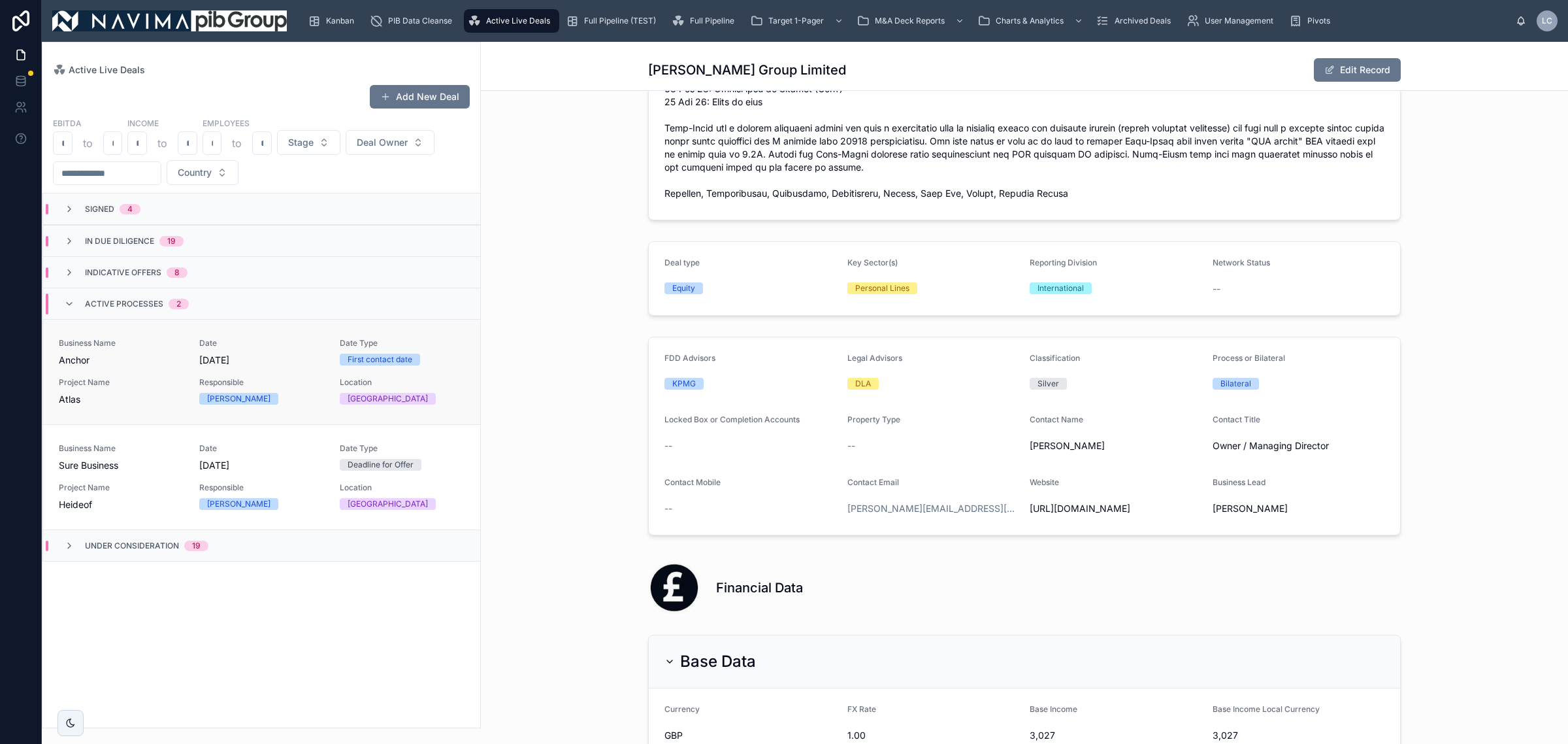
click at [154, 399] on span "Atlas" at bounding box center [121, 399] width 125 height 13
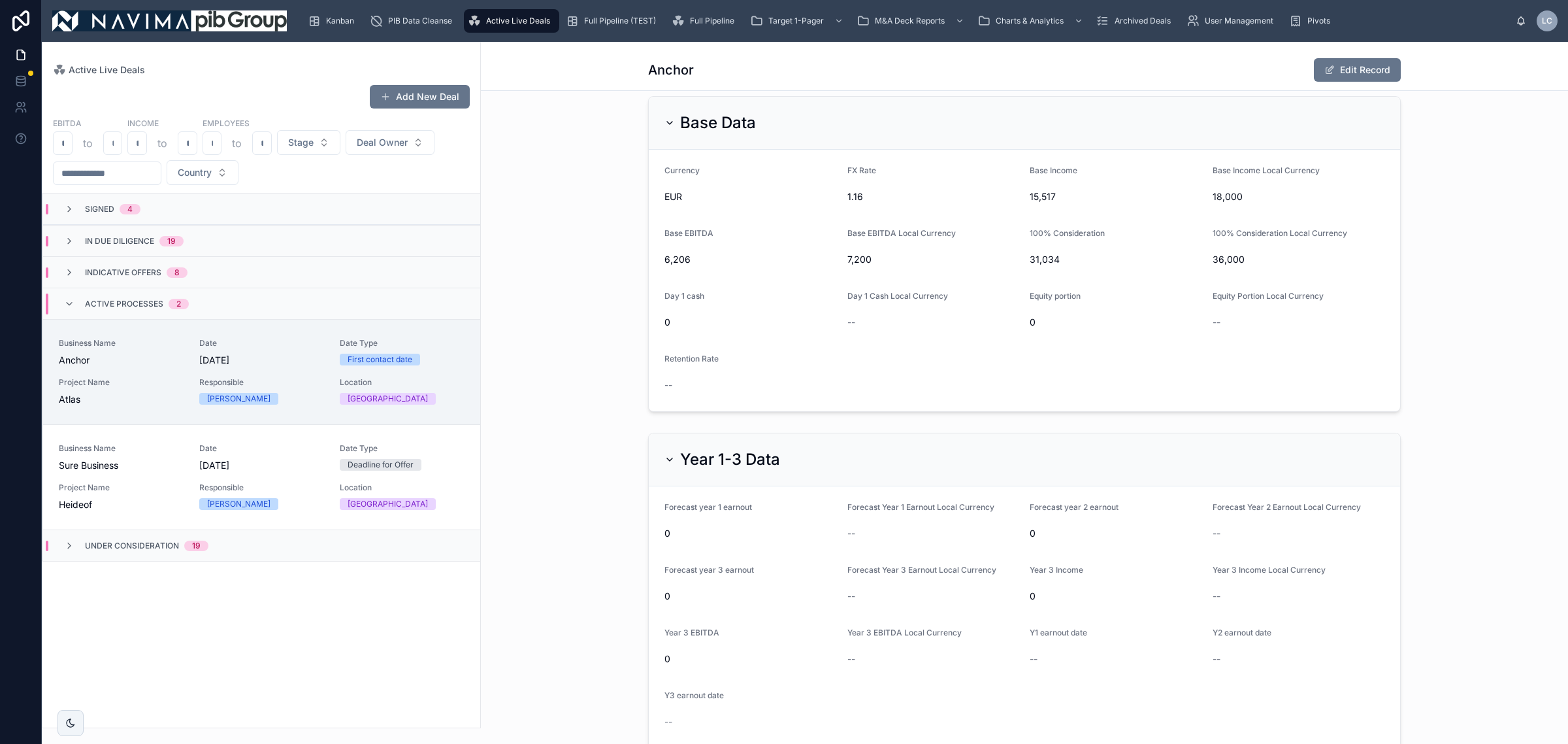
scroll to position [1144, 0]
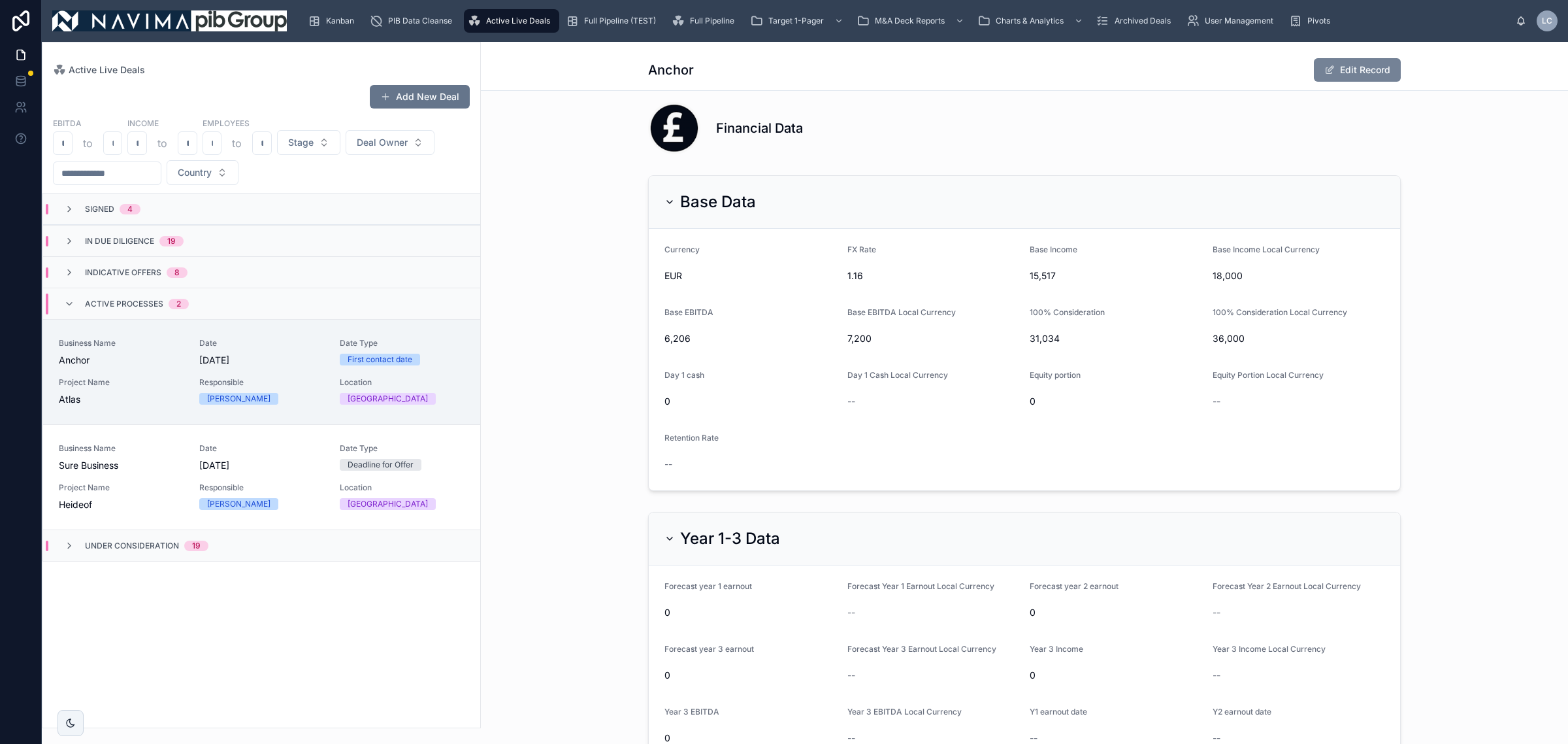
click at [1045, 69] on button "Edit Record" at bounding box center [1357, 70] width 87 height 24
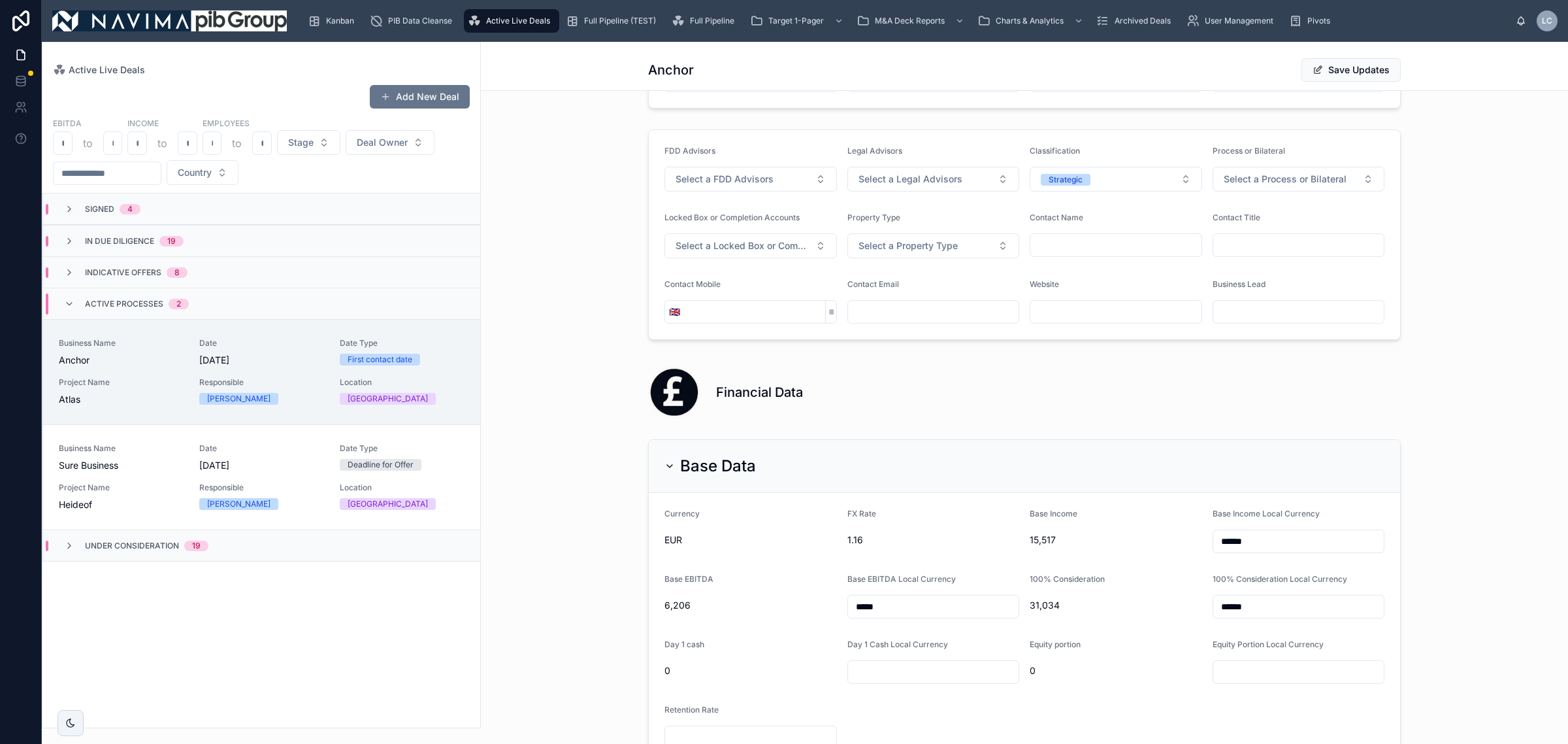
scroll to position [1407, 0]
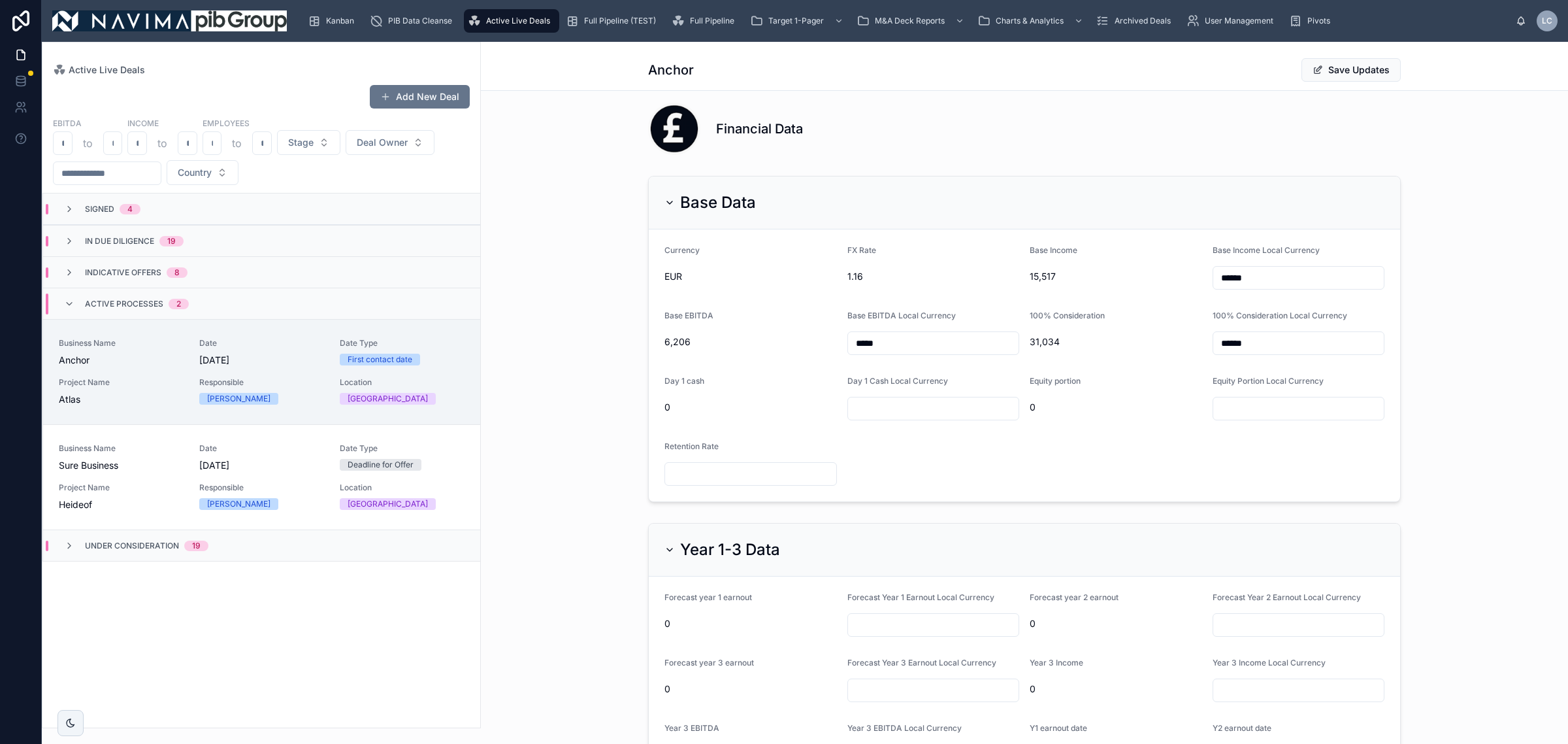
click at [1045, 355] on div "******" at bounding box center [1299, 343] width 172 height 24
drag, startPoint x: 1269, startPoint y: 344, endPoint x: 945, endPoint y: 334, distance: 324.2
click at [945, 334] on form "Currency EUR FX Rate 1.16 Base Income 15,517 Base Income Local Currency ****** …" at bounding box center [1024, 366] width 751 height 272
type input "******"
click at [1045, 450] on div "Base Data Currency EUR FX Rate 1.16 Base Income 15,517 Base Income Local Curren…" at bounding box center [1024, 338] width 1087 height 337
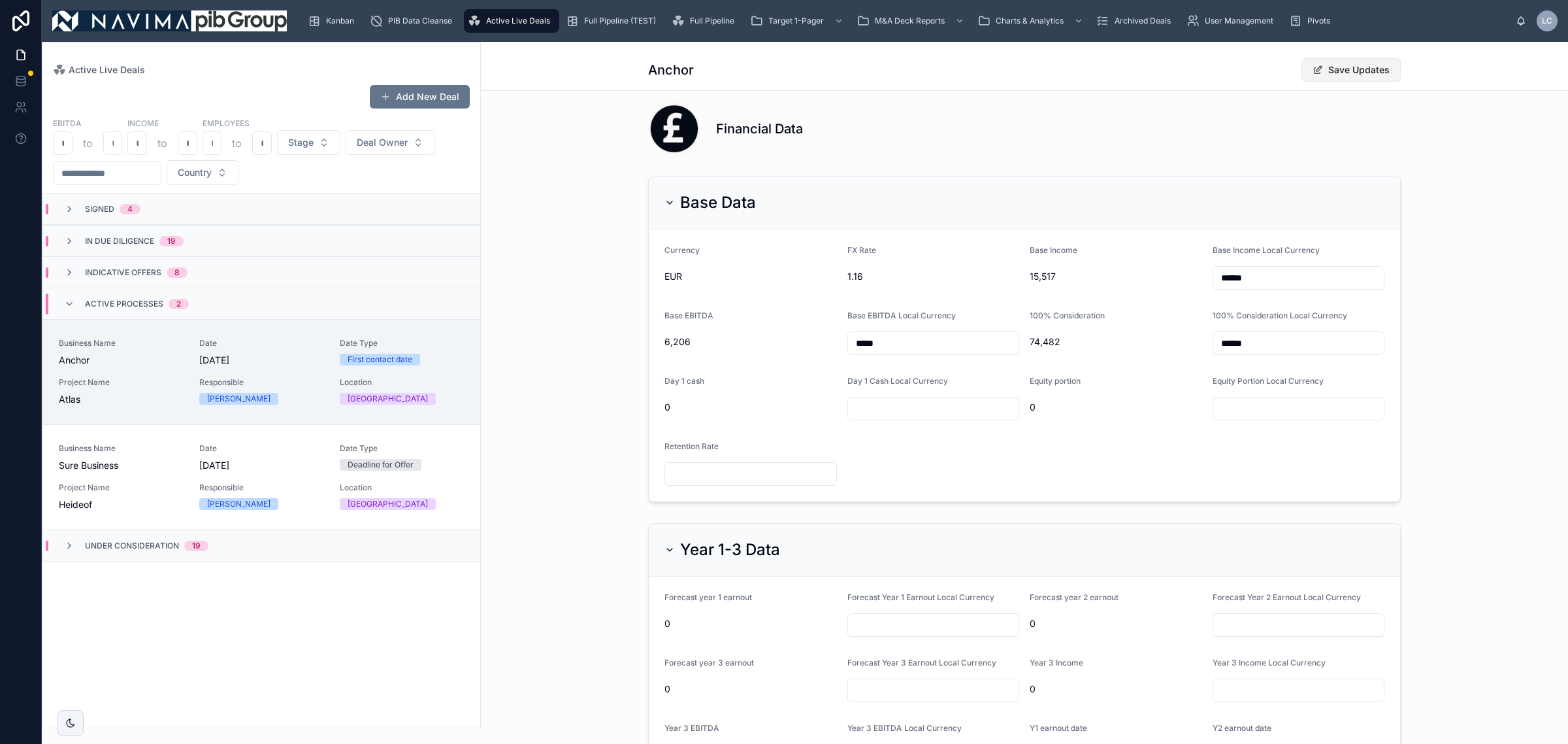
click at [1045, 66] on button "Save Updates" at bounding box center [1351, 70] width 100 height 24
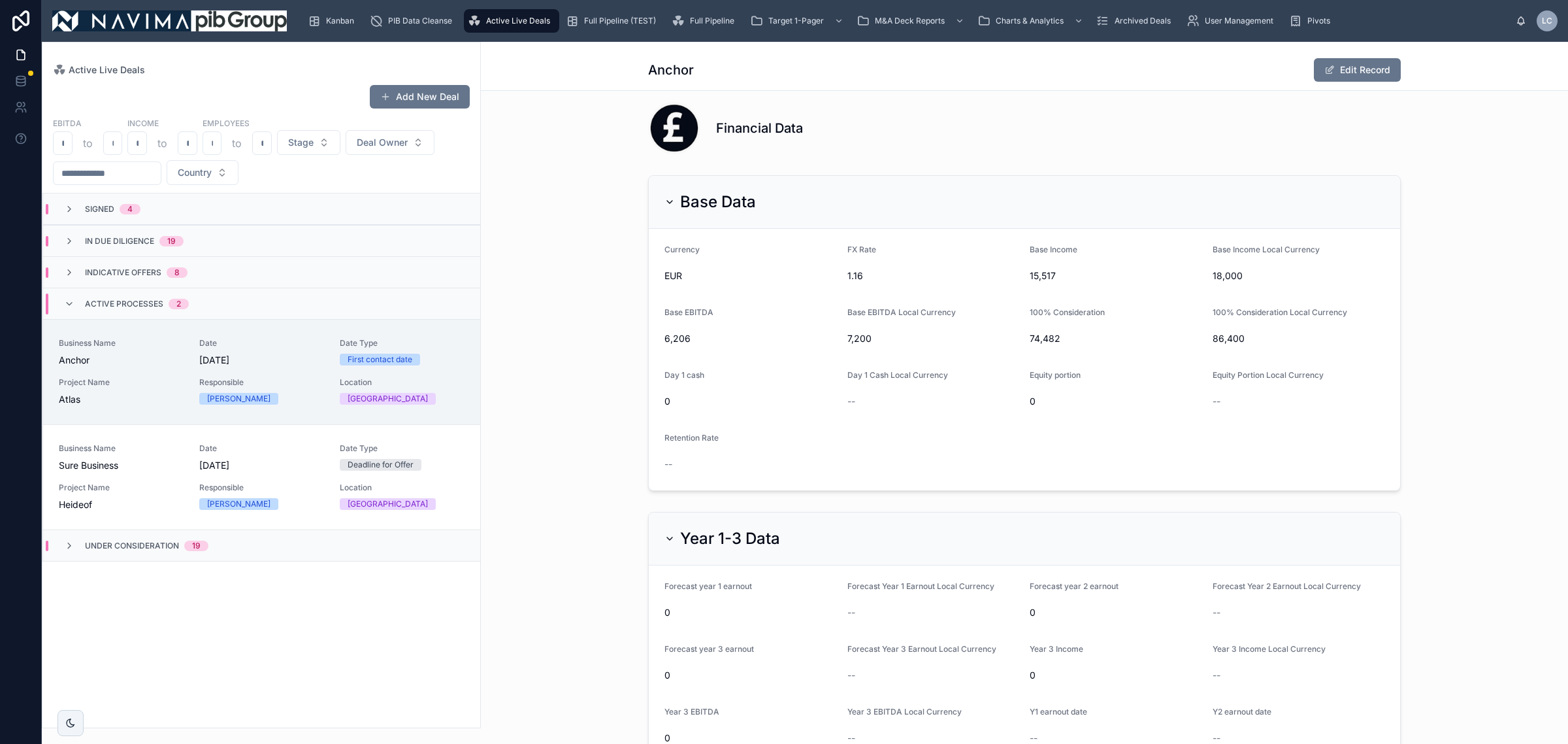
click at [1045, 439] on div "Base Data Currency EUR FX Rate 1.16 Base Income 15,517 Base Income Local Curren…" at bounding box center [1024, 333] width 1087 height 326
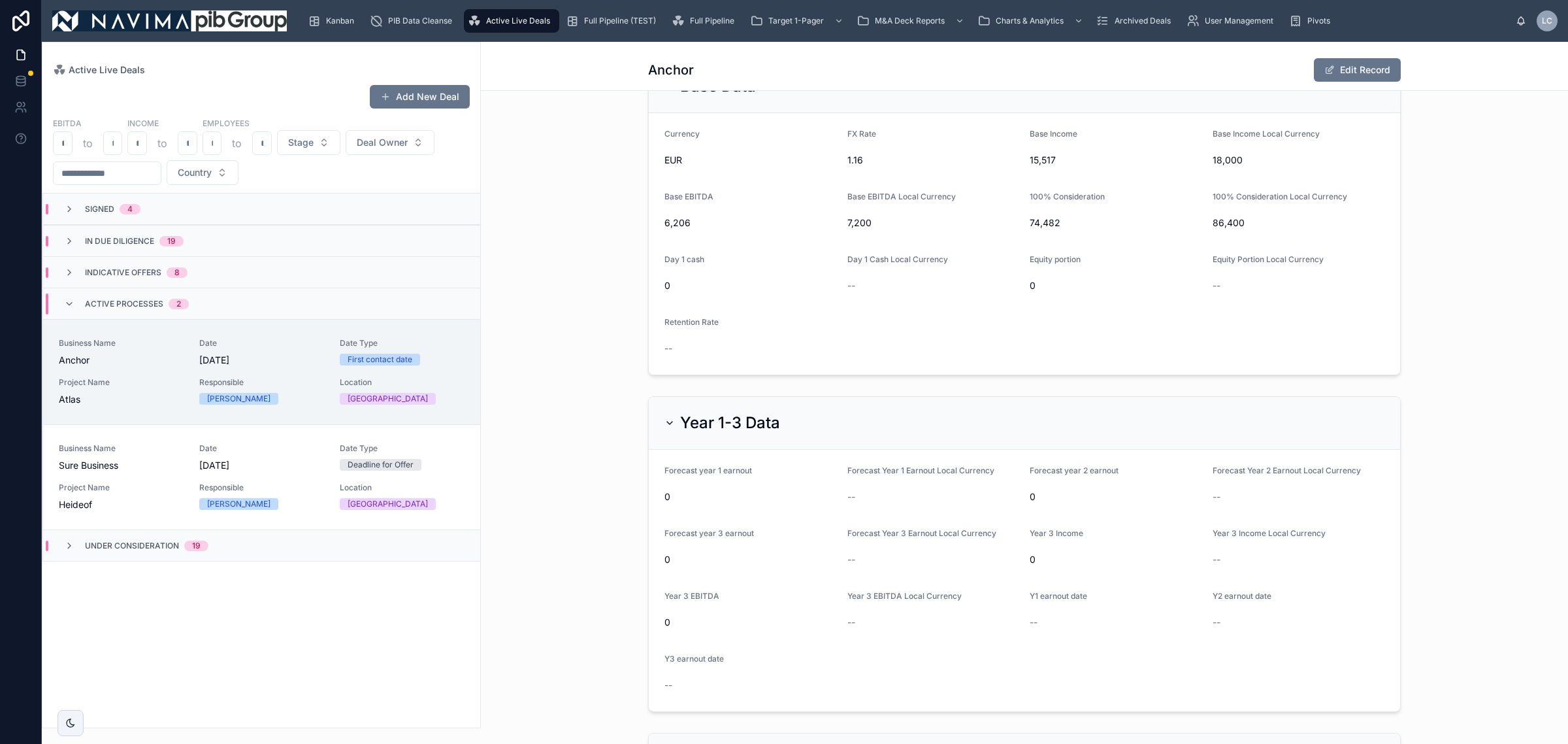
scroll to position [1062, 0]
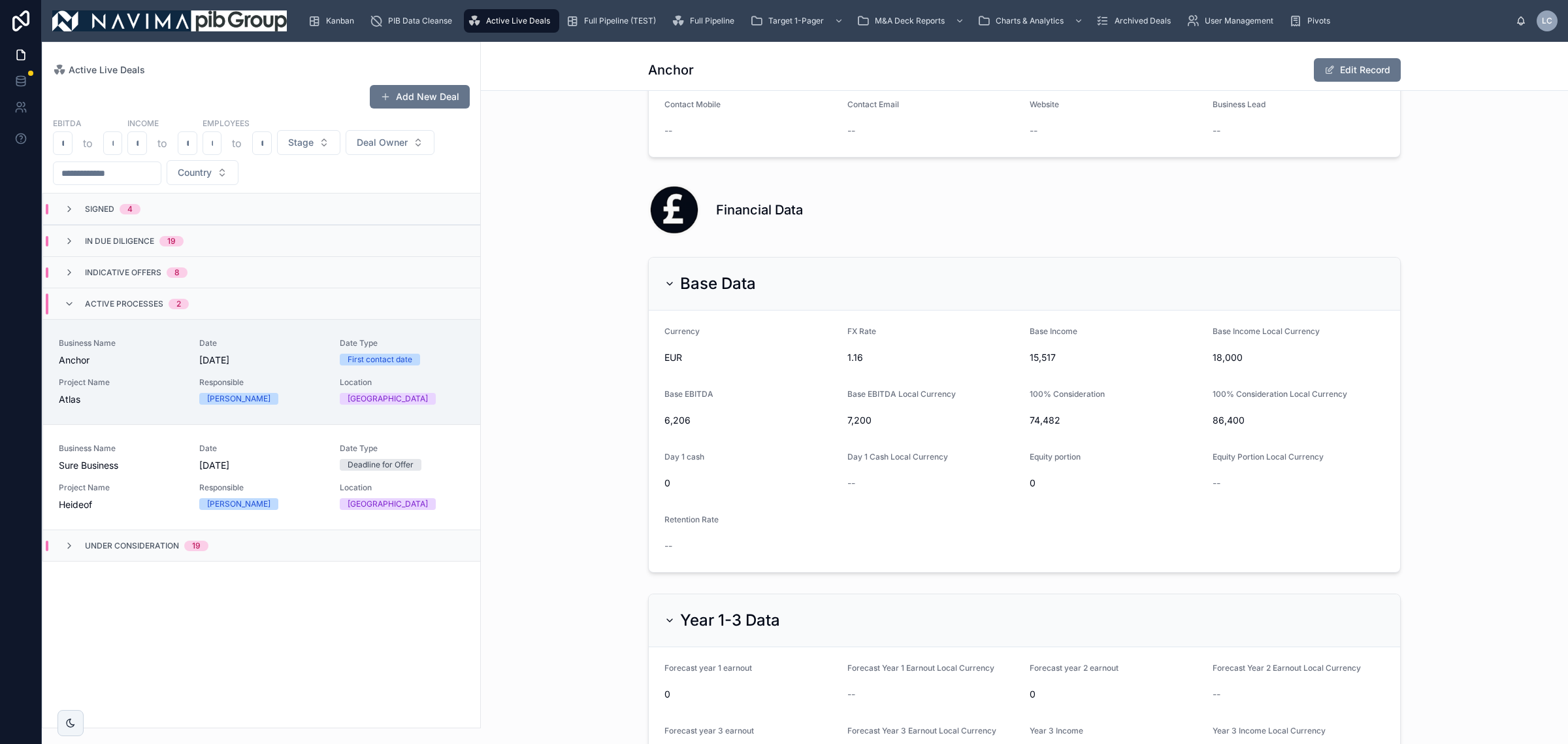
click at [149, 305] on span "Active Processes" at bounding box center [124, 304] width 79 height 10
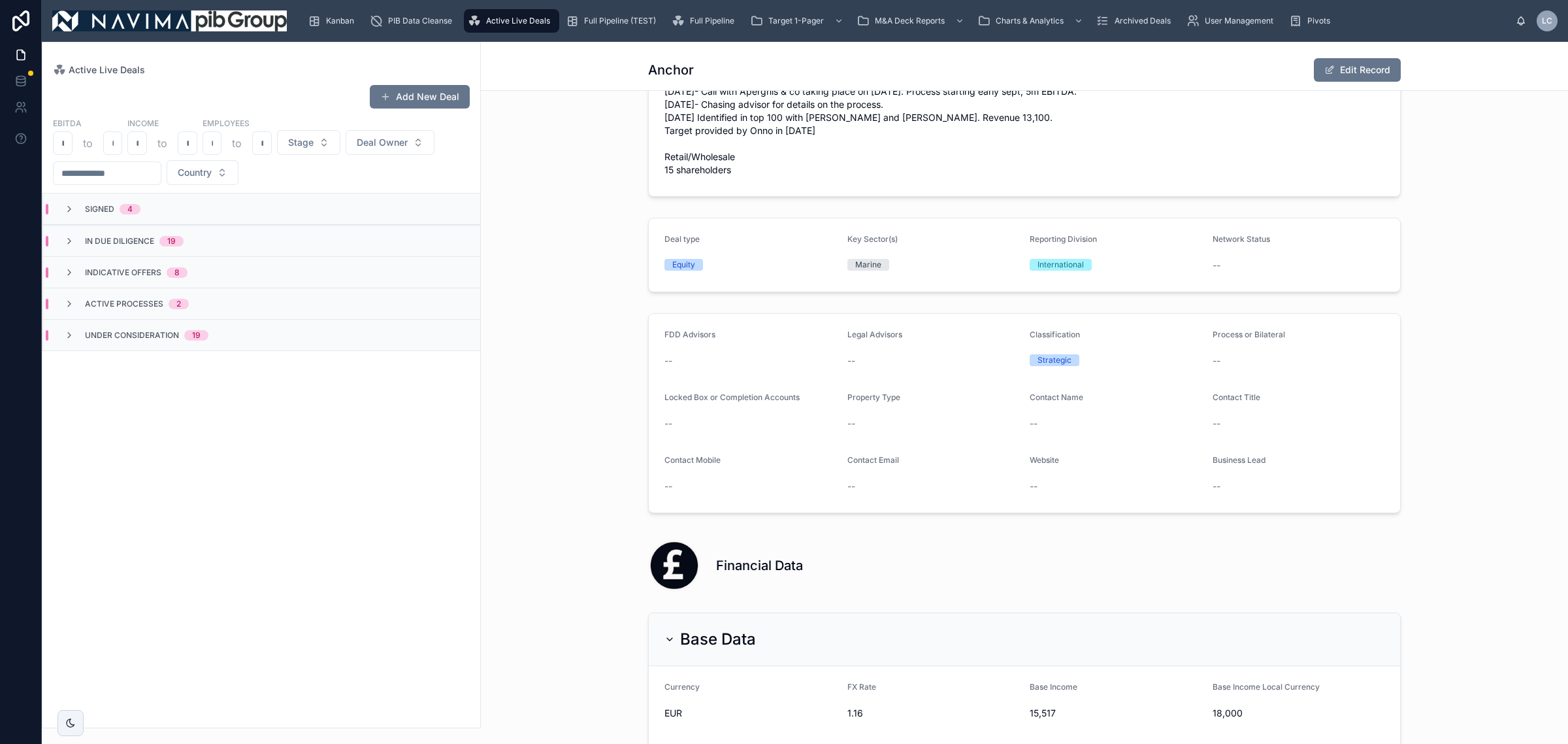
scroll to position [490, 0]
